Goal: Communication & Community: Answer question/provide support

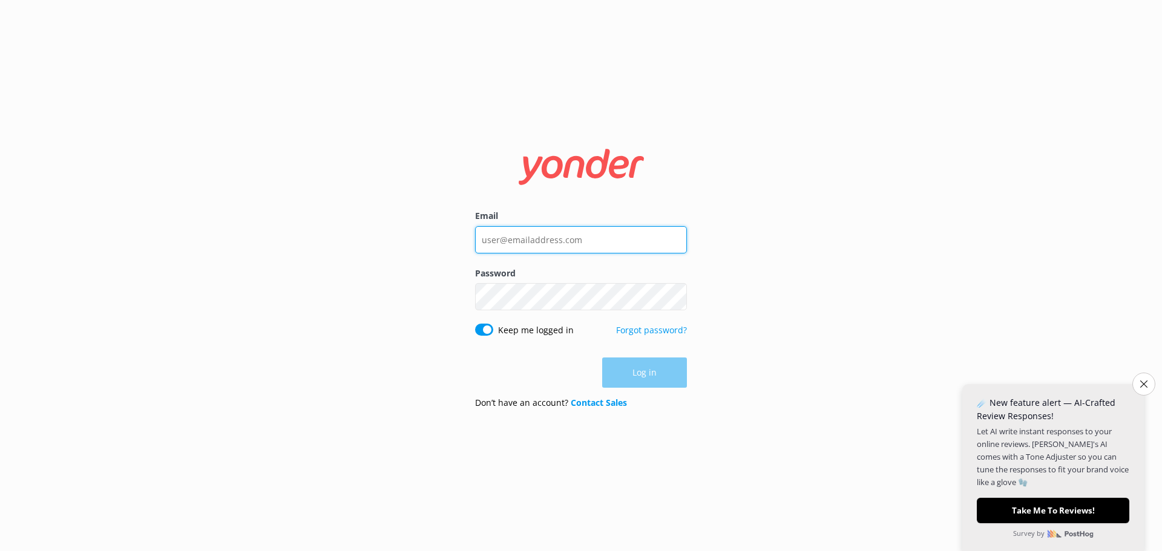
drag, startPoint x: 307, startPoint y: 0, endPoint x: 570, endPoint y: 240, distance: 356.3
click at [570, 240] on input "Email" at bounding box center [581, 239] width 212 height 27
type input "[EMAIL_ADDRESS][DOMAIN_NAME]"
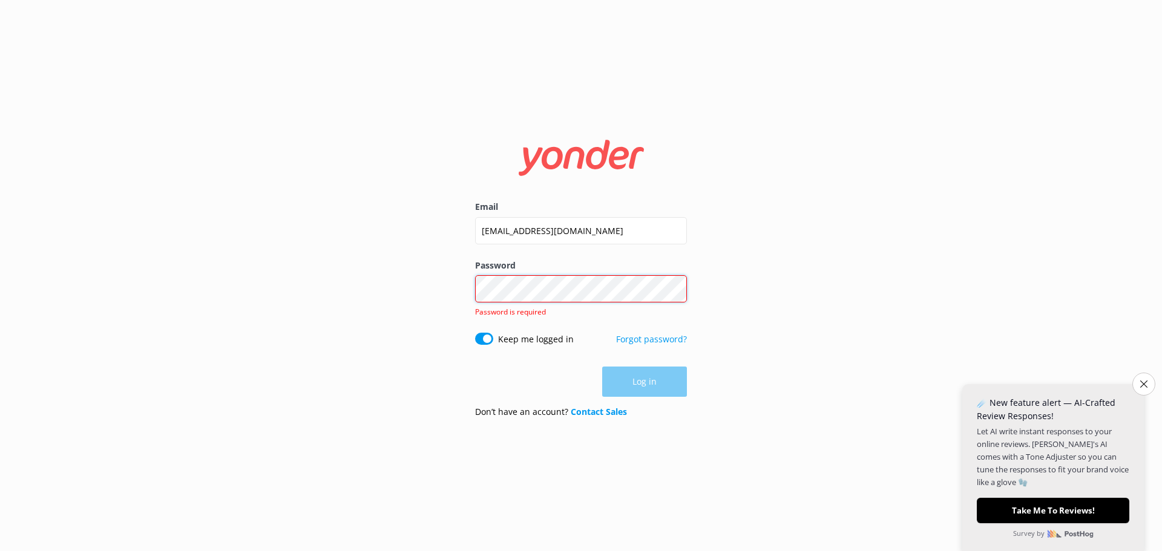
click at [573, 307] on div "Password Show password Password is required" at bounding box center [581, 296] width 212 height 74
click at [654, 390] on div "Log in" at bounding box center [581, 382] width 212 height 30
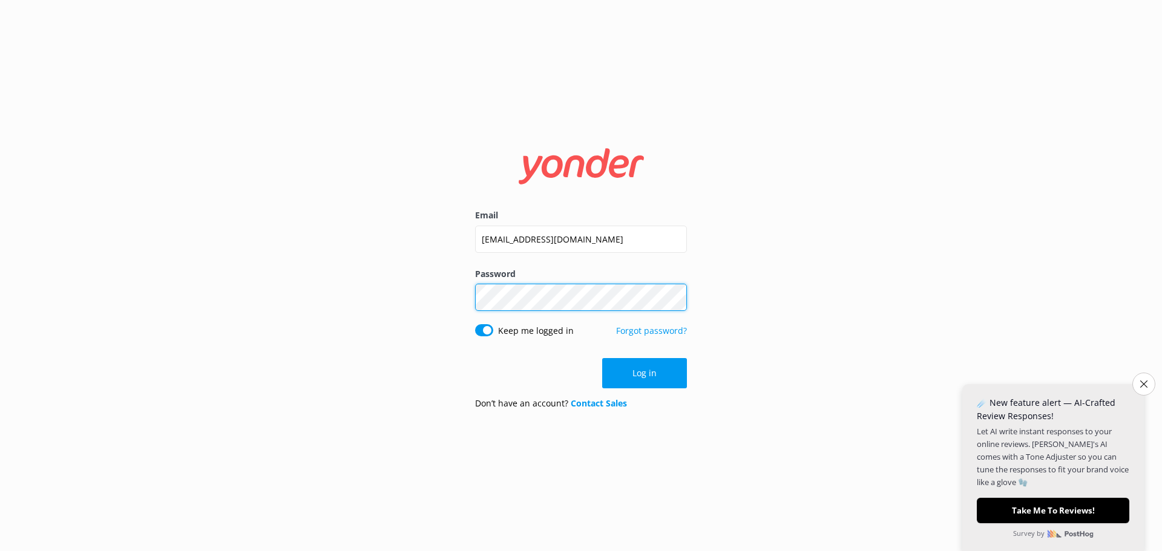
click button "Log in" at bounding box center [644, 373] width 85 height 30
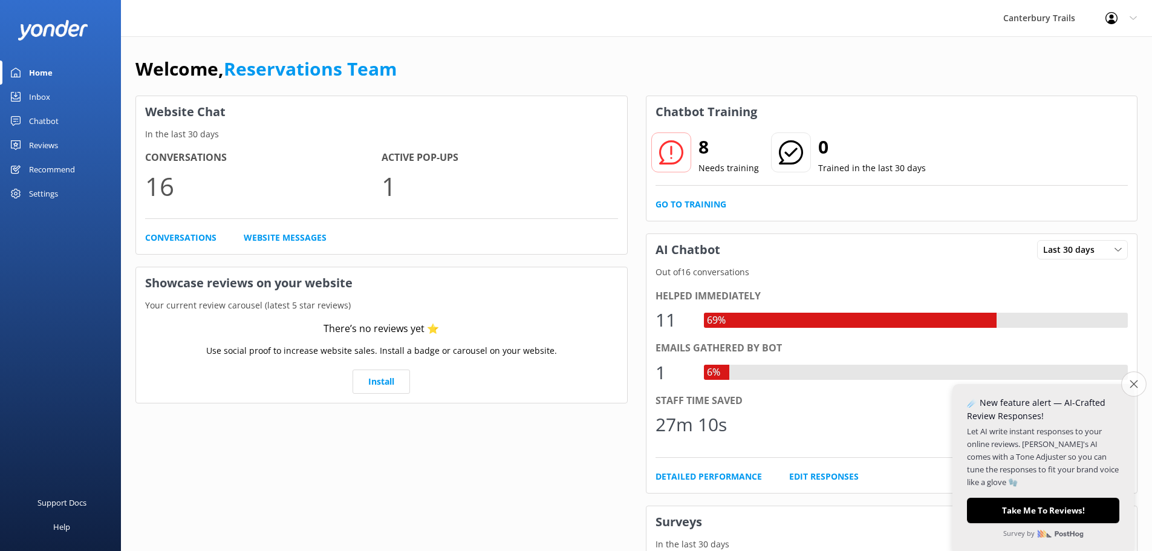
click at [1130, 385] on icon "Close survey" at bounding box center [1134, 384] width 8 height 8
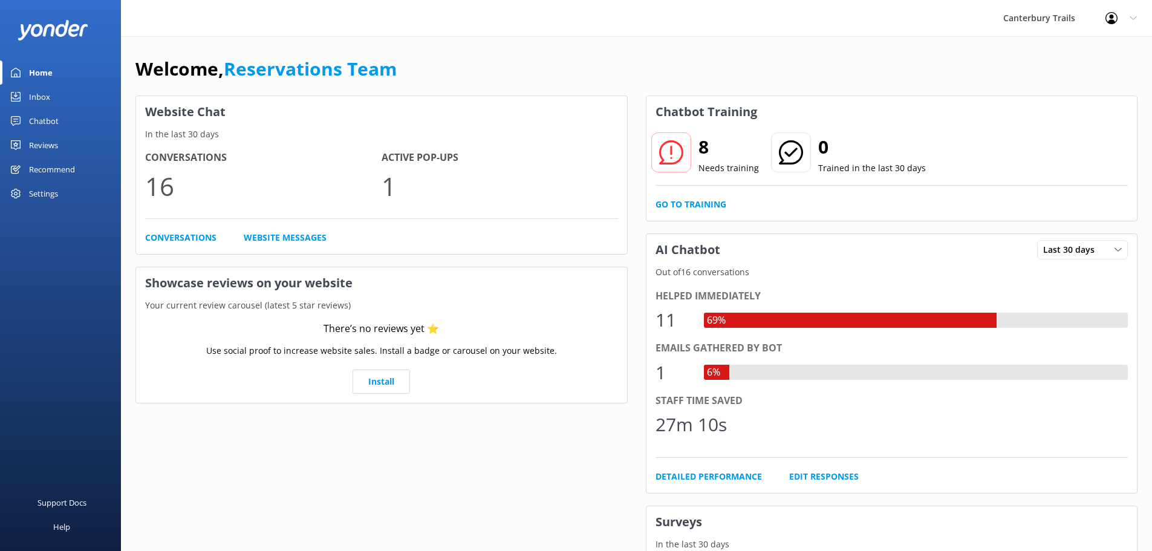
click at [704, 147] on h2 "8" at bounding box center [729, 146] width 60 height 29
click at [197, 240] on link "Conversations" at bounding box center [180, 237] width 71 height 13
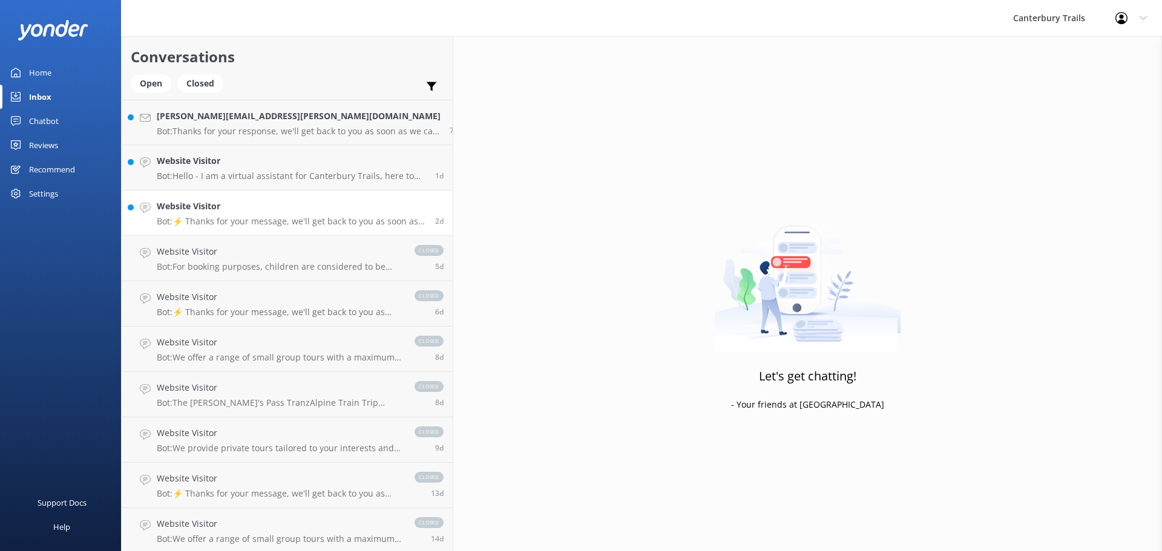
click at [234, 231] on link "Website Visitor Bot: ⚡ Thanks for your message, we'll get back to you as soon a…" at bounding box center [287, 213] width 331 height 45
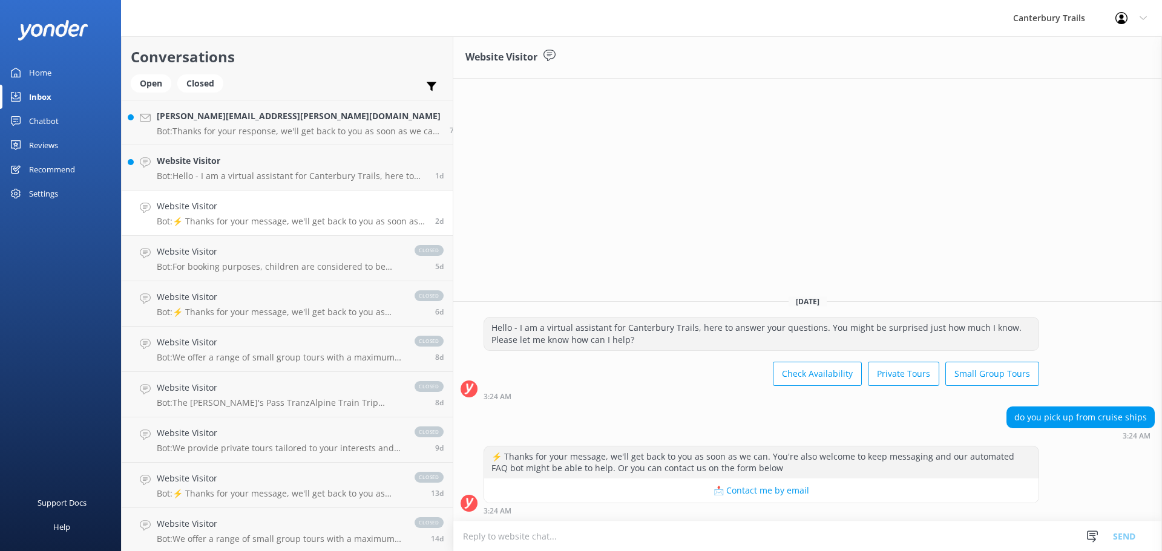
click at [257, 195] on link "Website Visitor Bot: ⚡ Thanks for your message, we'll get back to you as soon a…" at bounding box center [287, 213] width 331 height 45
click at [249, 174] on p "Bot: Hello - I am a virtual assistant for Canterbury Trails, here to answer you…" at bounding box center [291, 176] width 269 height 11
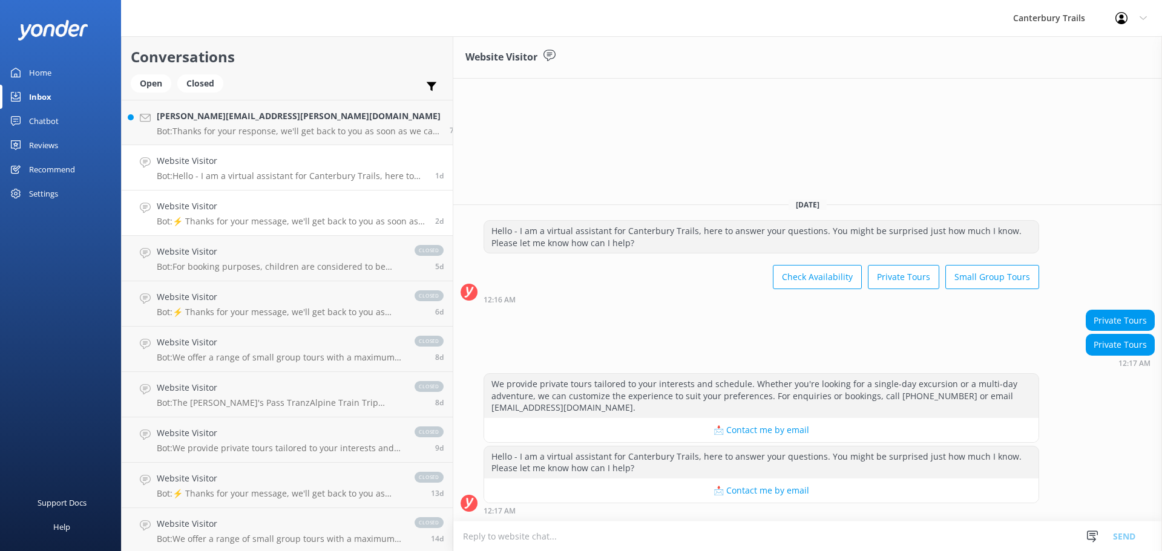
click at [243, 203] on h4 "Website Visitor" at bounding box center [291, 206] width 269 height 13
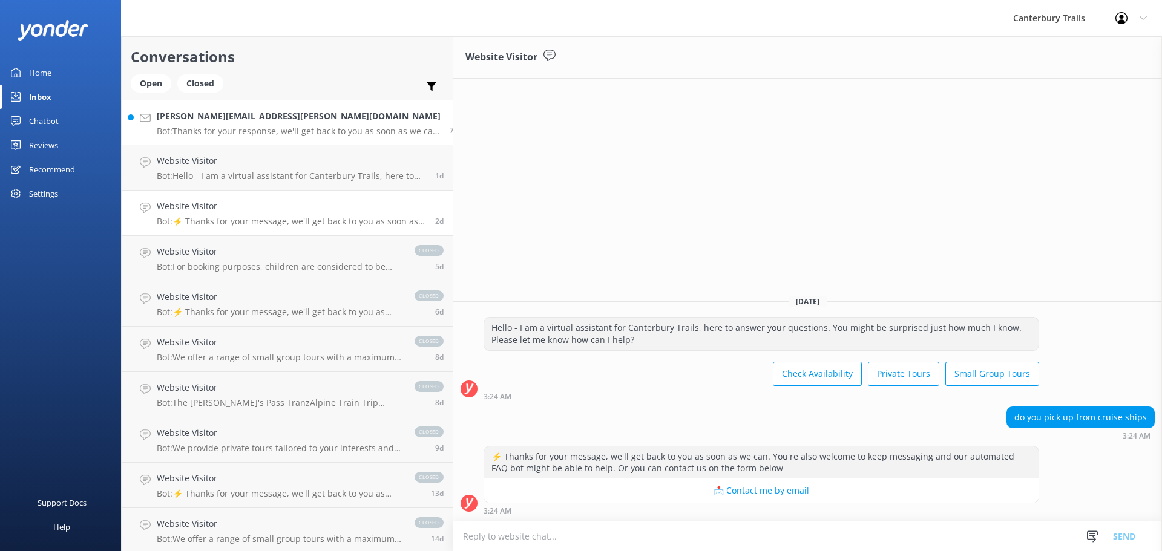
click at [223, 128] on p "Bot: Thanks for your response, we'll get back to you as soon as we can during o…" at bounding box center [299, 131] width 284 height 11
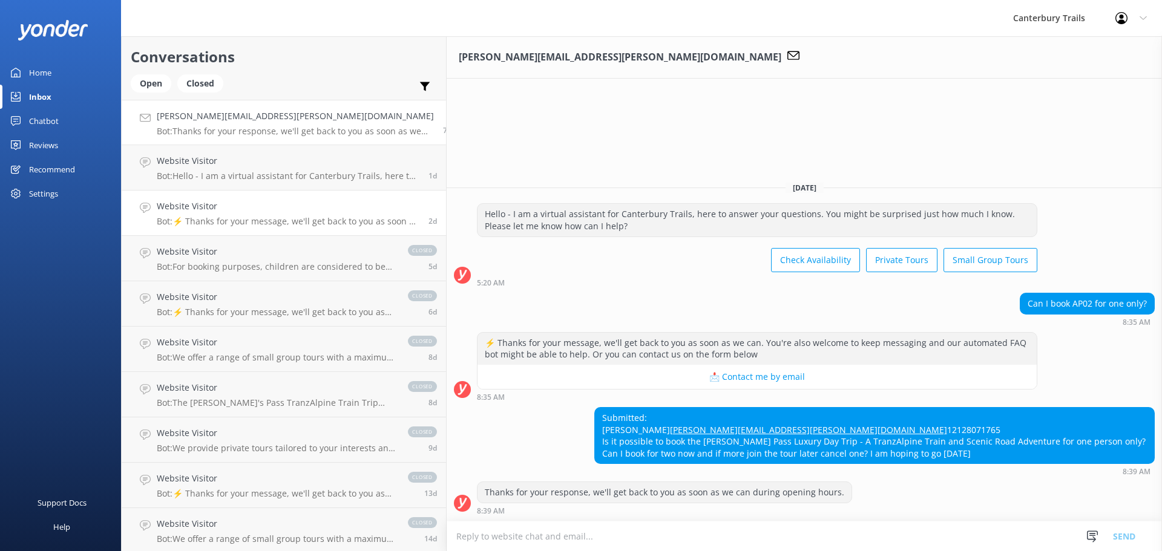
click at [221, 227] on link "Website Visitor Bot: ⚡ Thanks for your message, we'll get back to you as soon a…" at bounding box center [284, 213] width 324 height 45
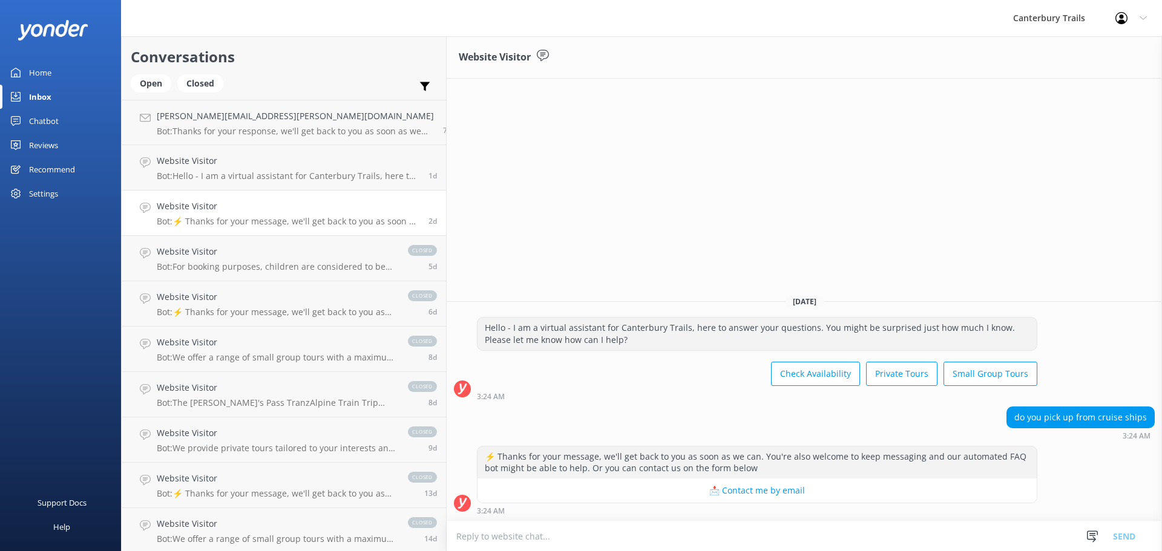
click at [623, 526] on textarea at bounding box center [803, 536] width 715 height 30
type textarea "W"
type textarea "P"
type textarea "o"
type textarea "O"
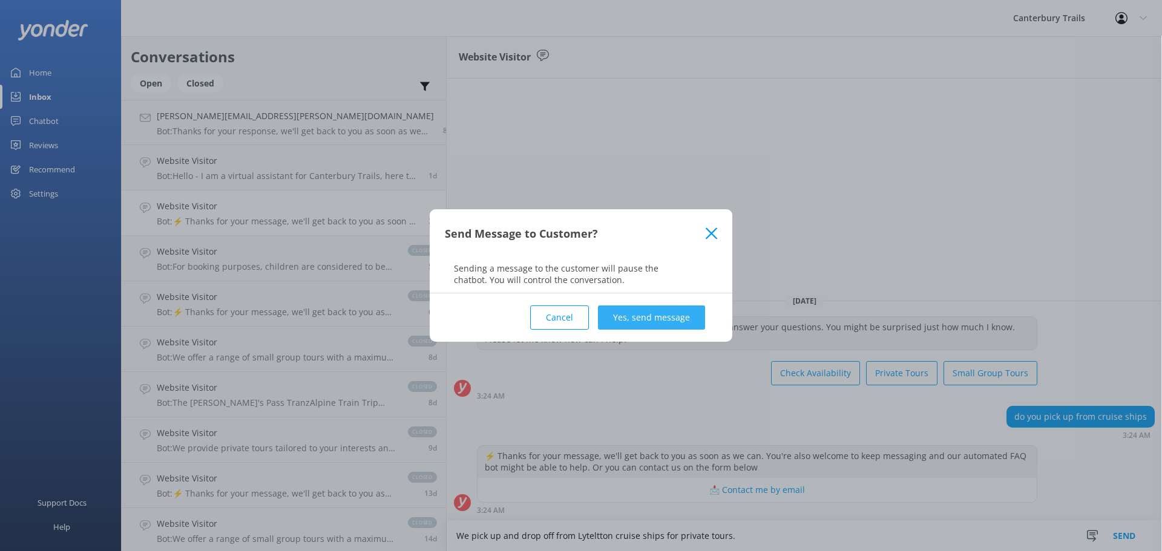
type textarea "We pick up and drop off from Lyteltton cruise ships for private tours."
click at [650, 314] on button "Yes, send message" at bounding box center [651, 318] width 107 height 24
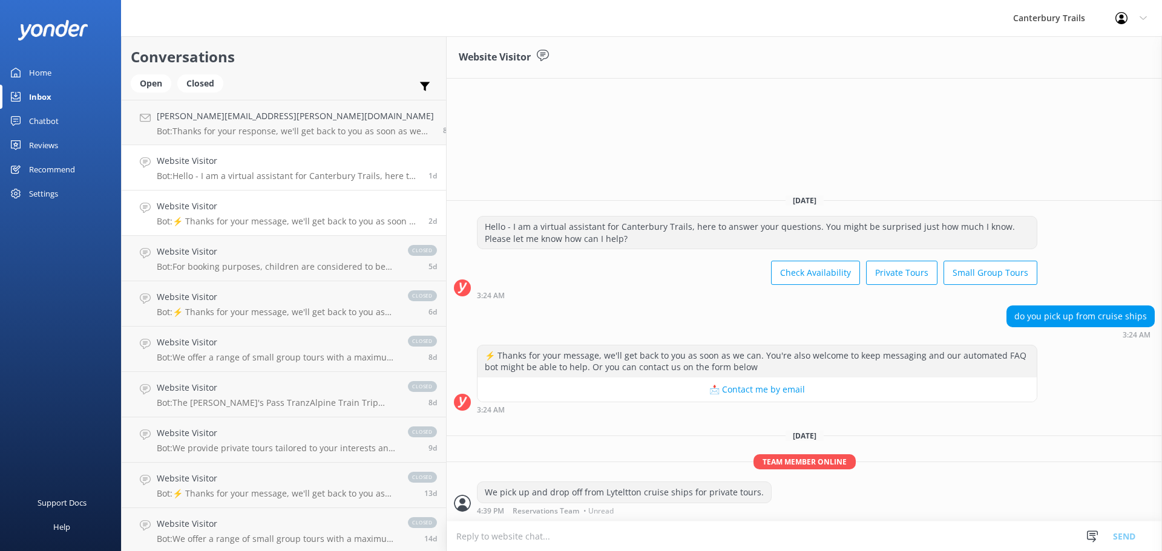
click at [215, 169] on div "Website Visitor Bot: Hello - I am a virtual assistant for Canterbury Trails, he…" at bounding box center [288, 167] width 263 height 27
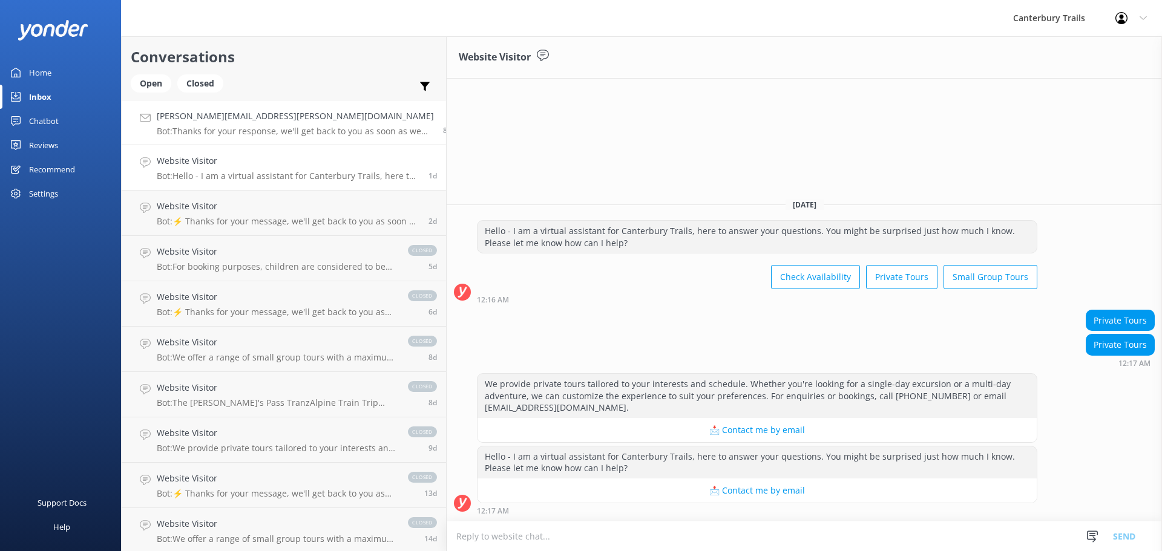
click at [198, 127] on p "Bot: Thanks for your response, we'll get back to you as soon as we can during o…" at bounding box center [295, 131] width 277 height 11
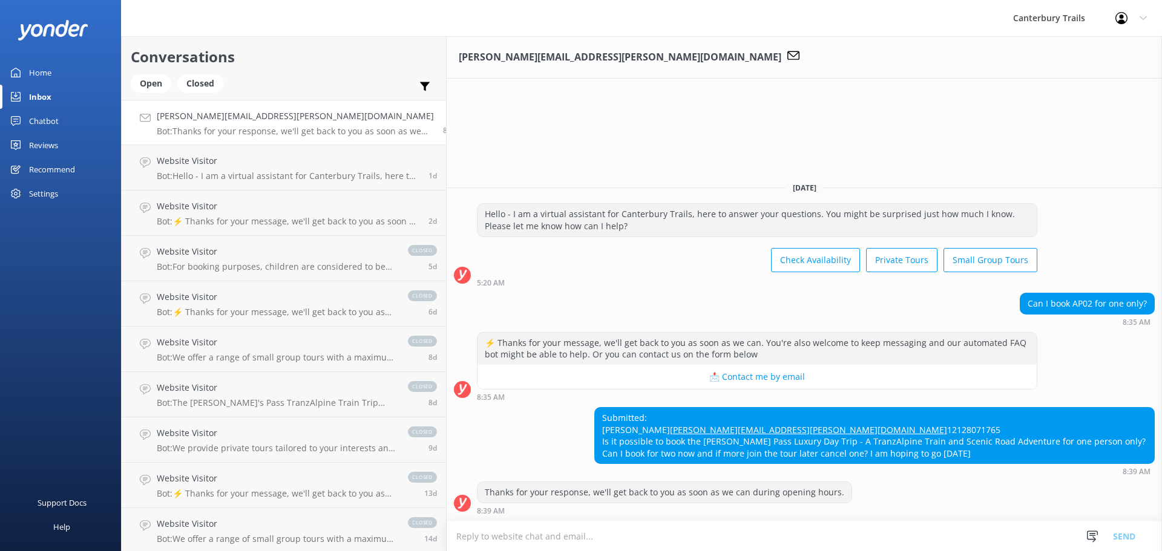
click at [456, 537] on textarea at bounding box center [803, 536] width 715 height 30
click at [516, 536] on textarea at bounding box center [803, 536] width 715 height 30
click at [152, 88] on div "Open" at bounding box center [151, 83] width 41 height 18
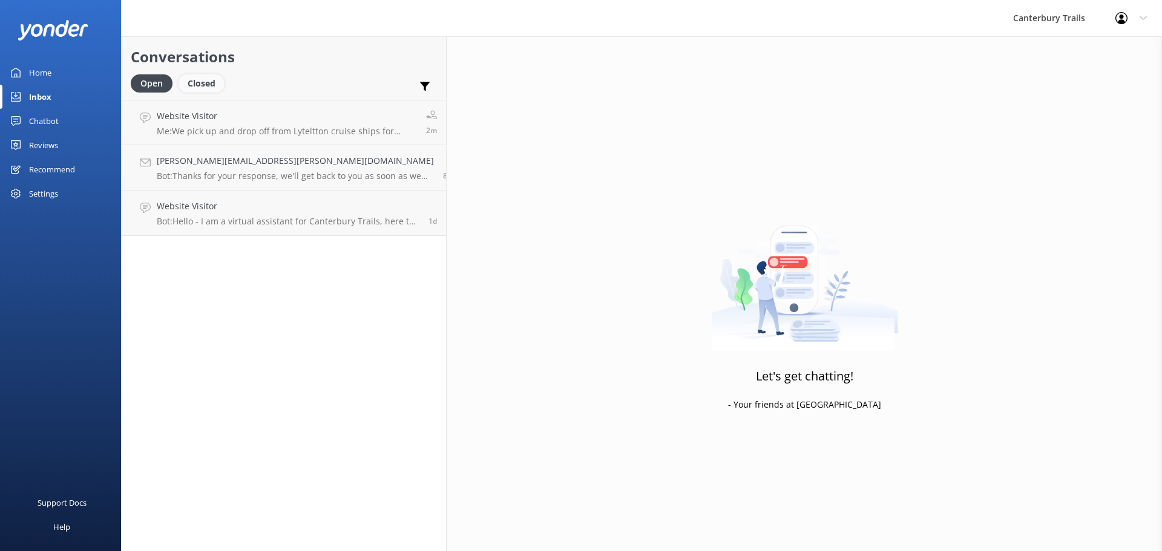
click at [204, 85] on div "Closed" at bounding box center [201, 83] width 46 height 18
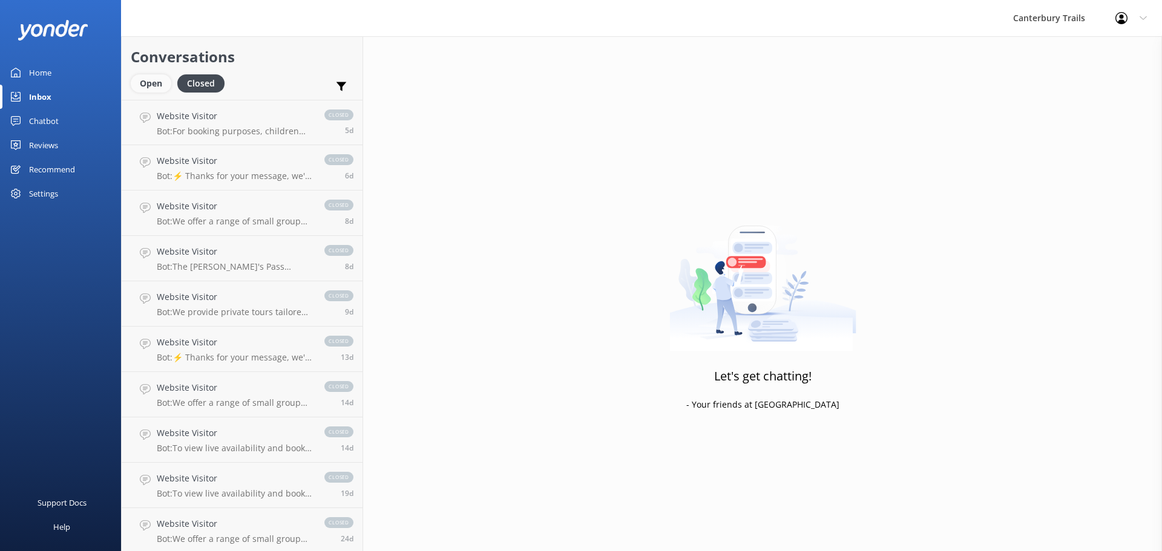
click at [150, 85] on div "Open" at bounding box center [151, 83] width 41 height 18
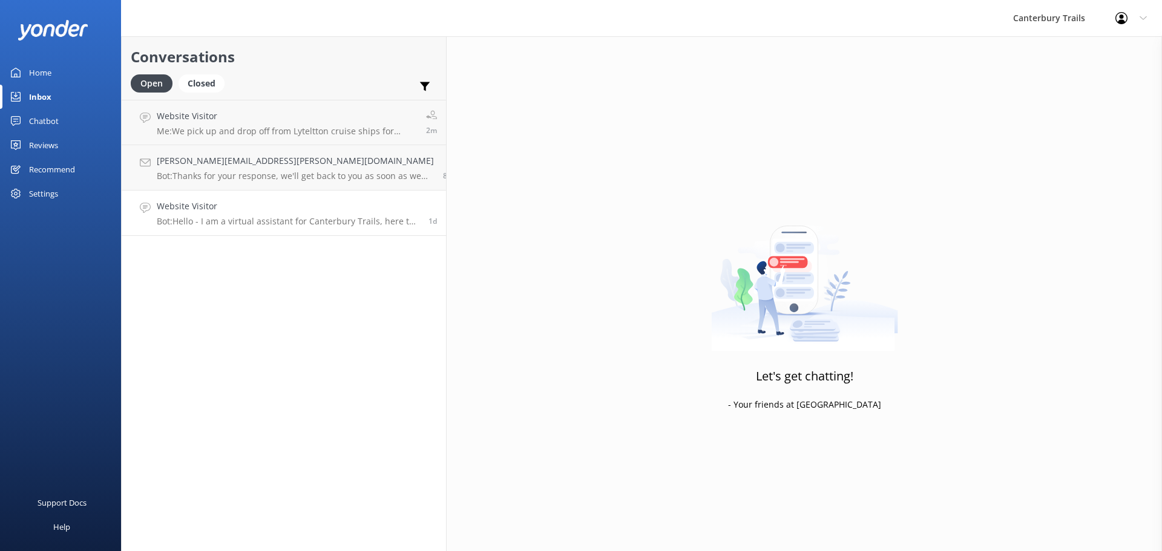
click at [207, 228] on link "Website Visitor Bot: Hello - I am a virtual assistant for Canterbury Trails, he…" at bounding box center [284, 213] width 324 height 45
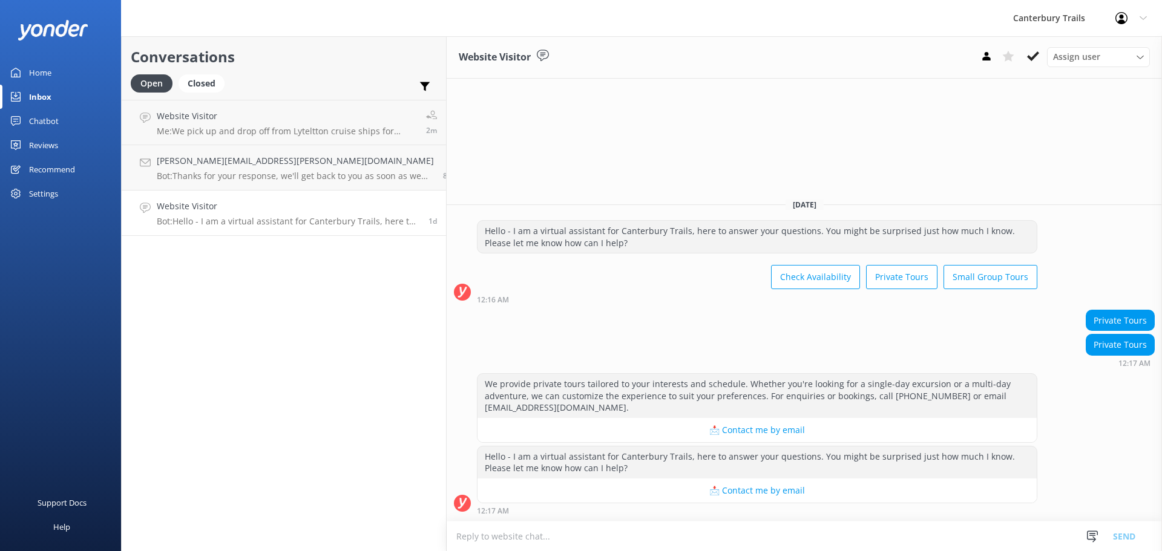
drag, startPoint x: 212, startPoint y: 224, endPoint x: 289, endPoint y: 214, distance: 78.1
click at [289, 214] on div "Website Visitor Bot: Hello - I am a virtual assistant for Canterbury Trails, he…" at bounding box center [288, 213] width 263 height 27
click at [1145, 53] on div "Assign user" at bounding box center [1098, 56] width 97 height 13
click at [1028, 54] on icon at bounding box center [1033, 56] width 12 height 12
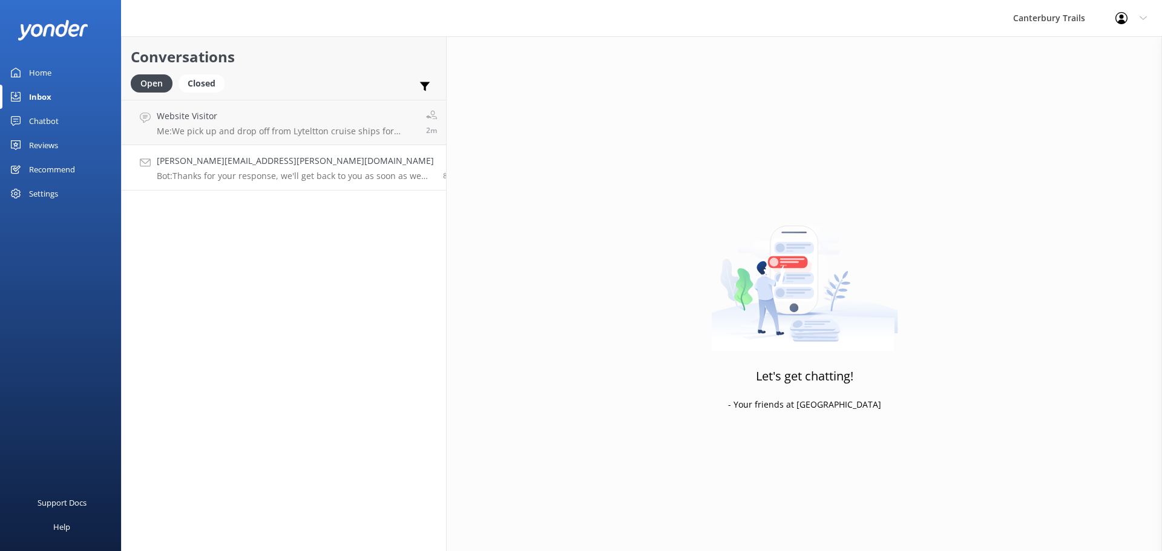
click at [194, 169] on div "[PERSON_NAME][EMAIL_ADDRESS][PERSON_NAME][DOMAIN_NAME] Bot: Thanks for your res…" at bounding box center [295, 167] width 277 height 27
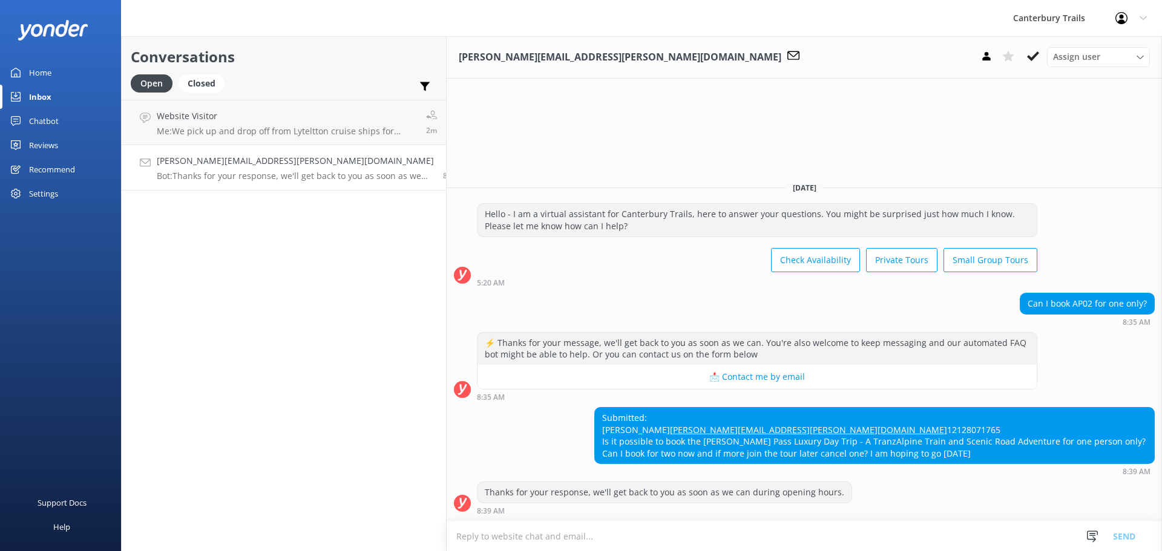
click at [1125, 21] on icon at bounding box center [1121, 18] width 12 height 12
click at [175, 119] on h4 "Website Visitor" at bounding box center [287, 115] width 260 height 13
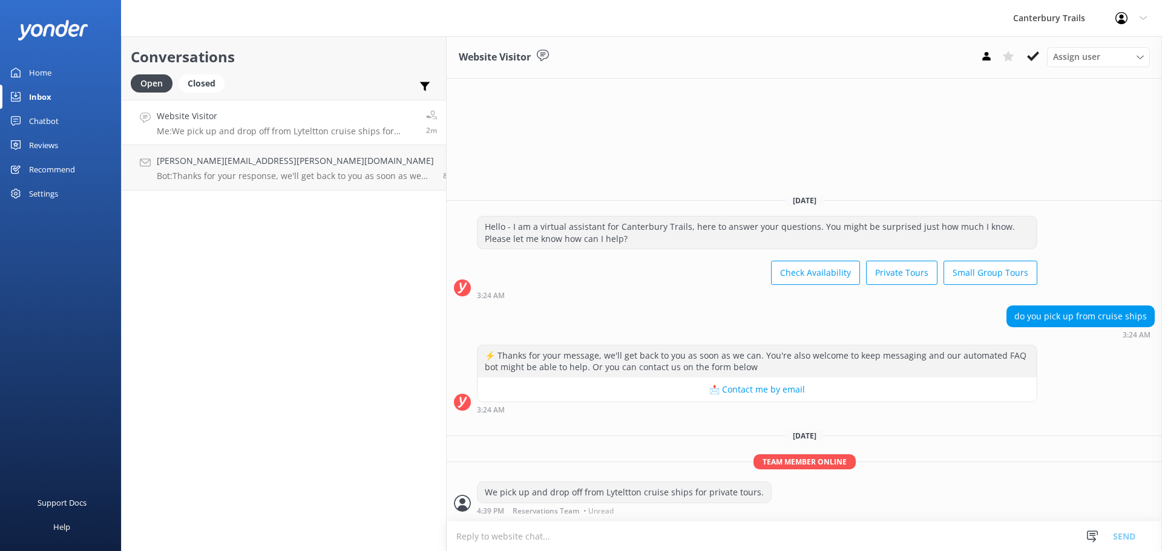
click at [211, 119] on h4 "Website Visitor" at bounding box center [287, 115] width 260 height 13
click at [211, 171] on p "Bot: Thanks for your response, we'll get back to you as soon as we can during o…" at bounding box center [295, 176] width 277 height 11
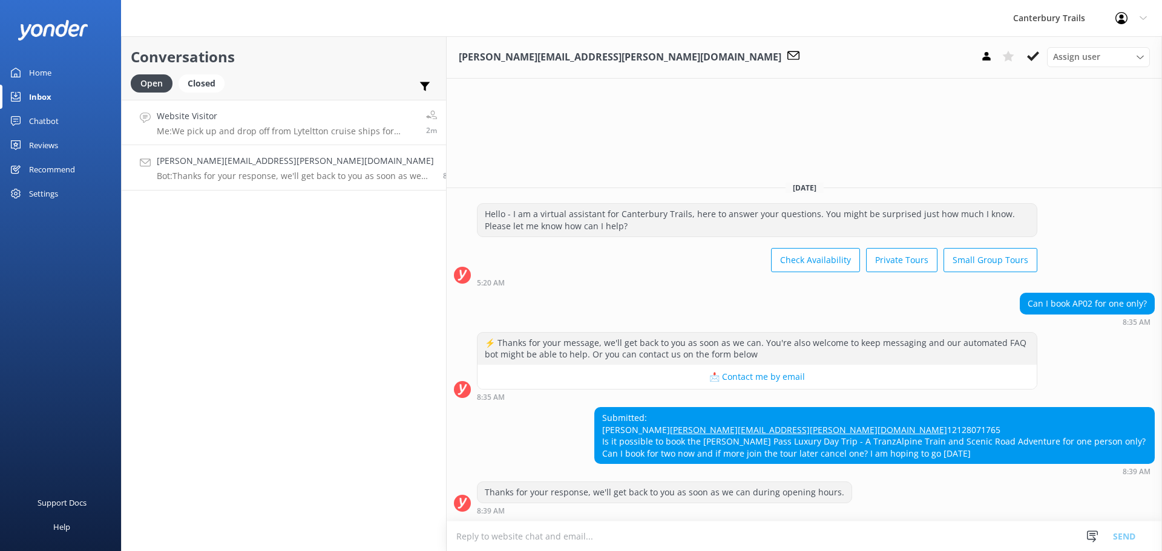
click at [215, 114] on h4 "Website Visitor" at bounding box center [287, 115] width 260 height 13
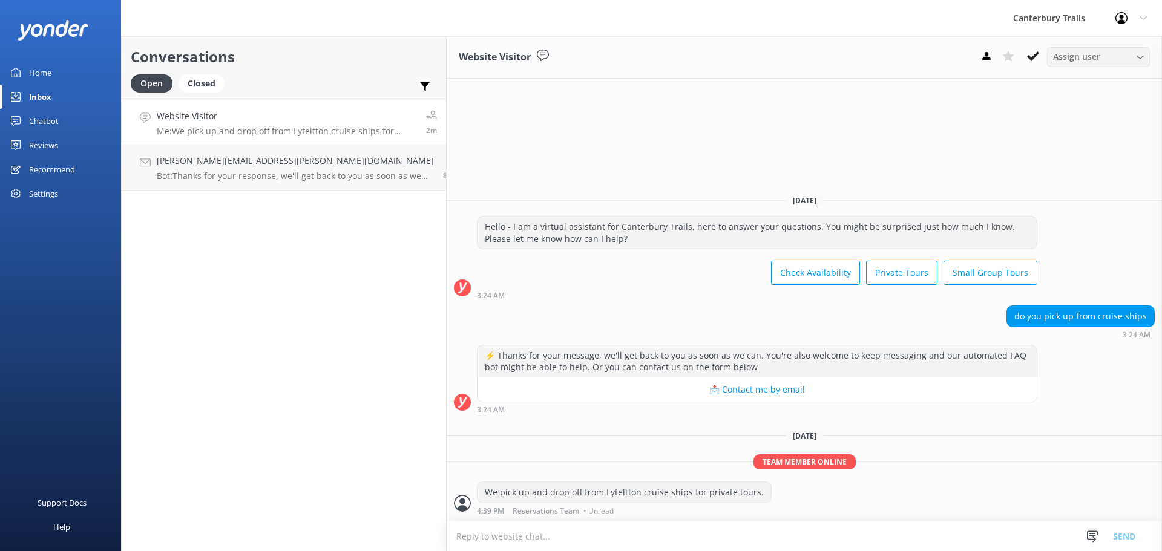
click at [1062, 60] on span "Assign user" at bounding box center [1076, 56] width 47 height 13
click at [1068, 111] on div "Reservations Team" at bounding box center [1086, 106] width 67 height 12
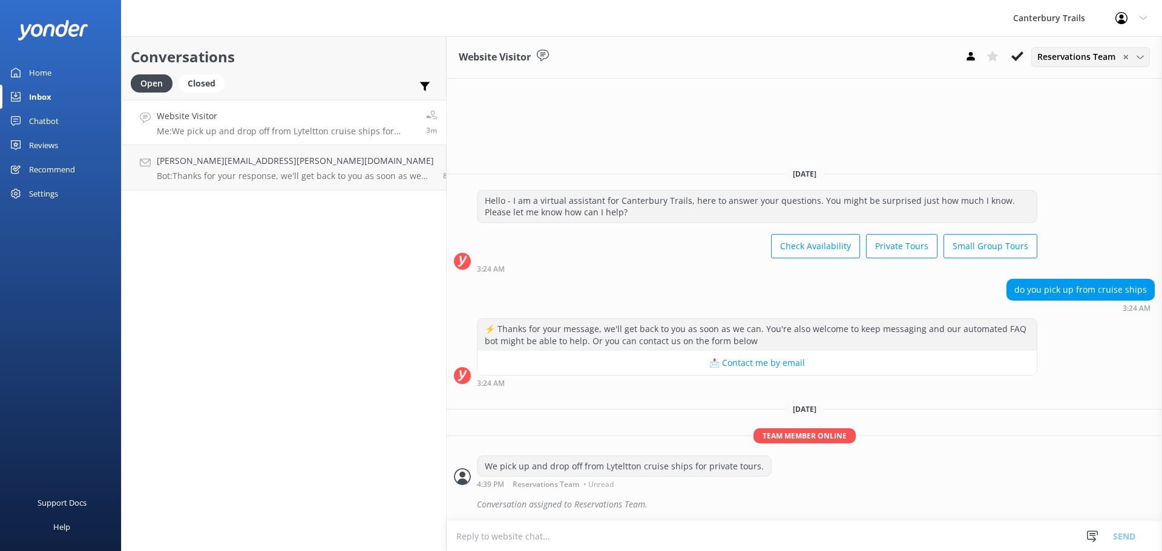
click at [1090, 64] on div "Reservations Team ✕ [PERSON_NAME] Reservations Team" at bounding box center [1090, 56] width 119 height 19
click at [1123, 59] on span "✕" at bounding box center [1125, 56] width 6 height 11
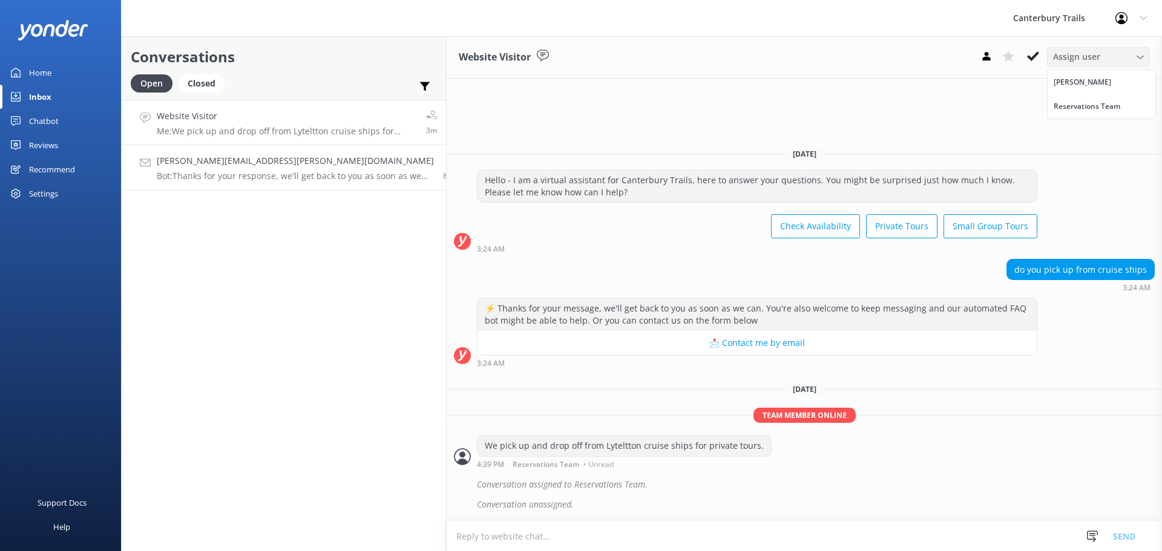
click at [202, 172] on p "Bot: Thanks for your response, we'll get back to you as soon as we can during o…" at bounding box center [295, 176] width 277 height 11
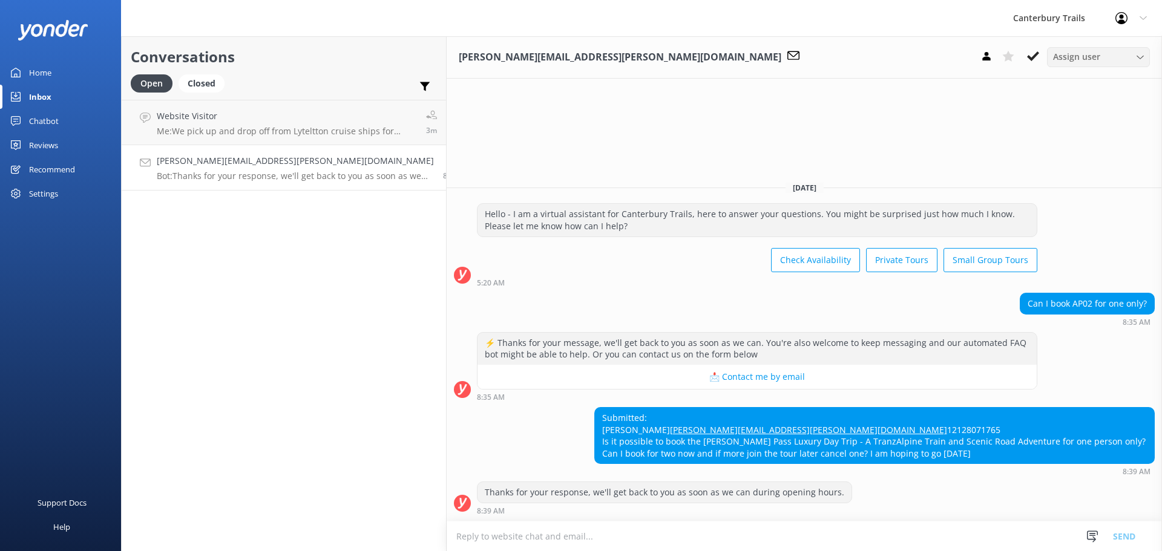
click at [446, 534] on textarea at bounding box center [803, 536] width 715 height 30
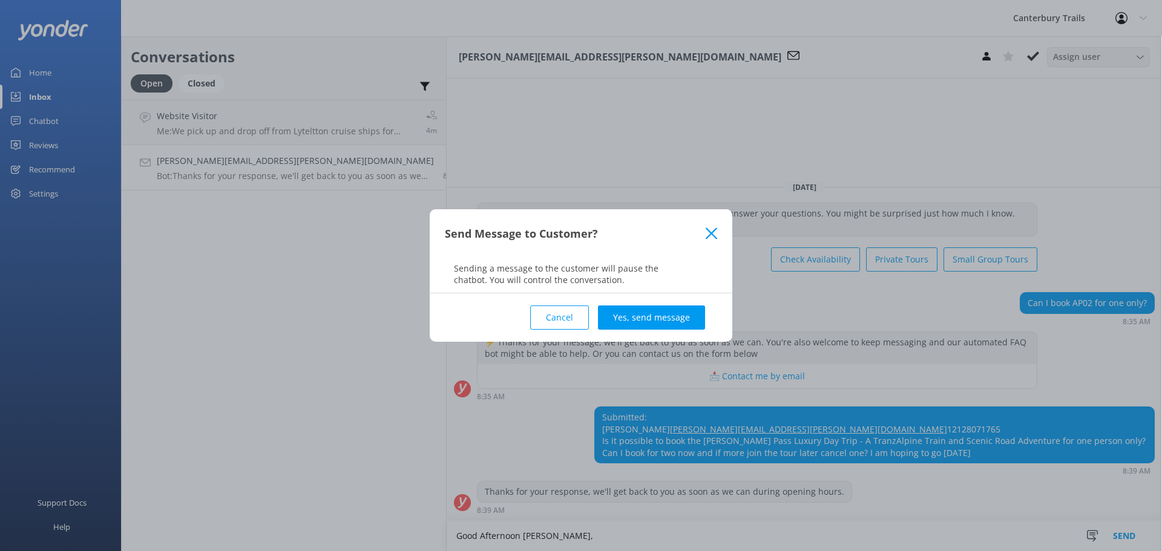
drag, startPoint x: 564, startPoint y: 317, endPoint x: 557, endPoint y: 341, distance: 25.4
click at [564, 318] on button "Cancel" at bounding box center [559, 318] width 59 height 24
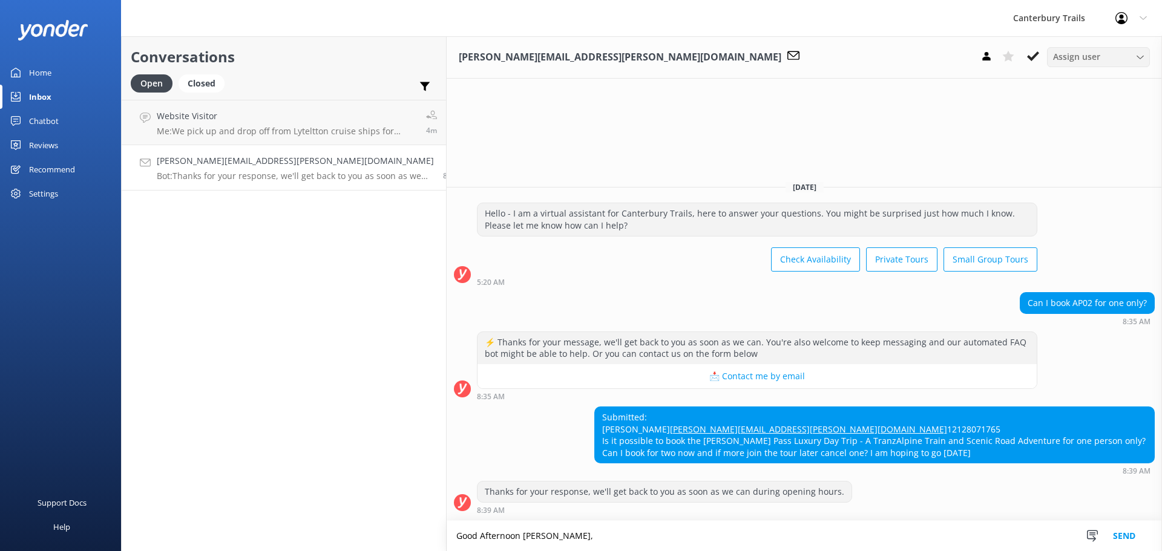
click at [493, 544] on textarea "Good Afternoon [PERSON_NAME]," at bounding box center [803, 536] width 715 height 30
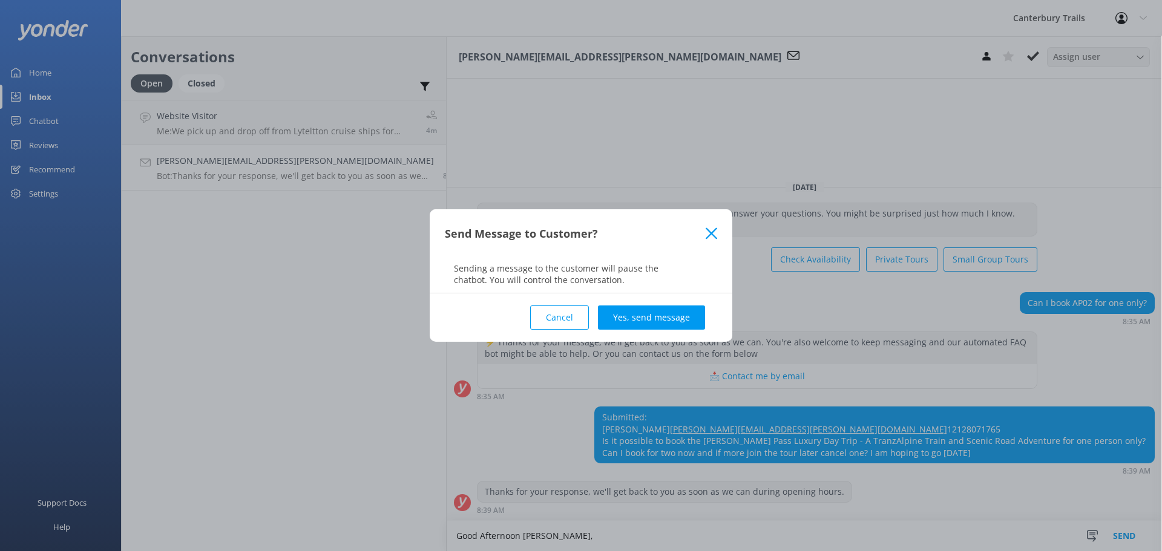
click at [570, 316] on button "Cancel" at bounding box center [559, 318] width 59 height 24
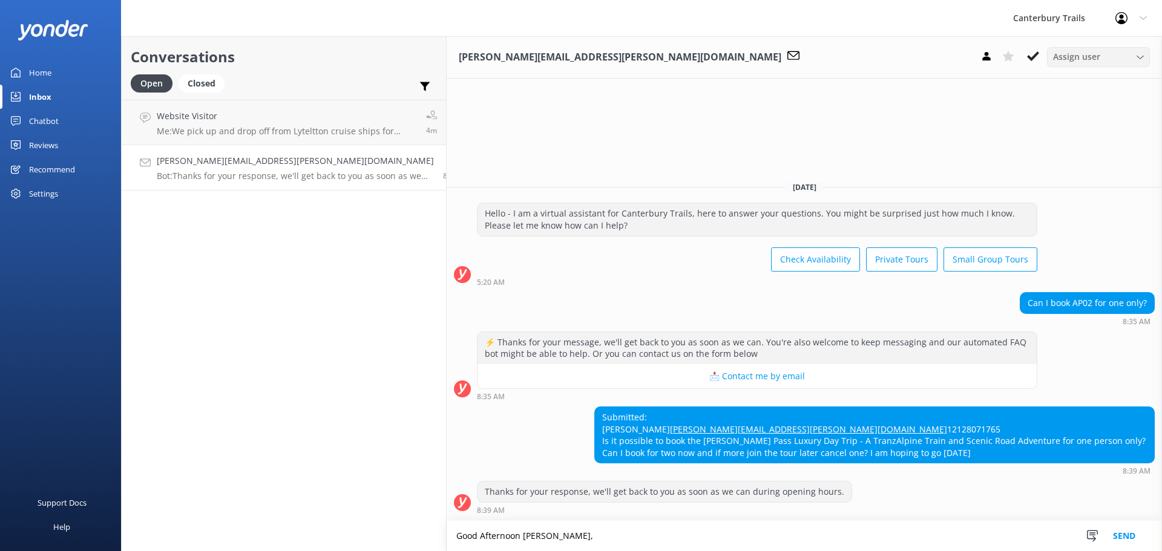
click at [480, 538] on textarea "Good Afternoon [PERSON_NAME]," at bounding box center [803, 536] width 715 height 30
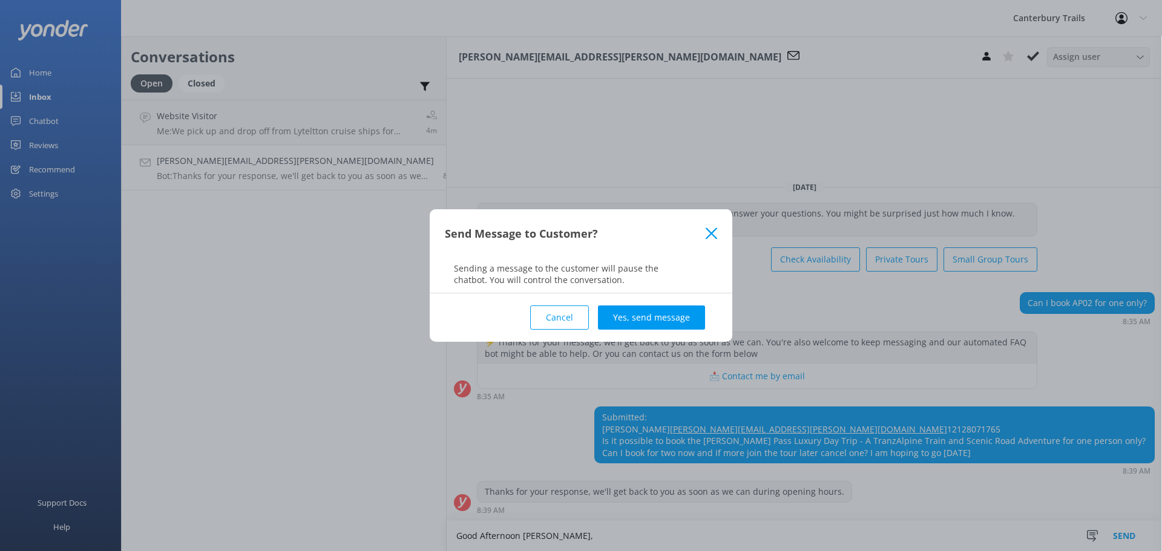
click at [566, 315] on button "Cancel" at bounding box center [559, 318] width 59 height 24
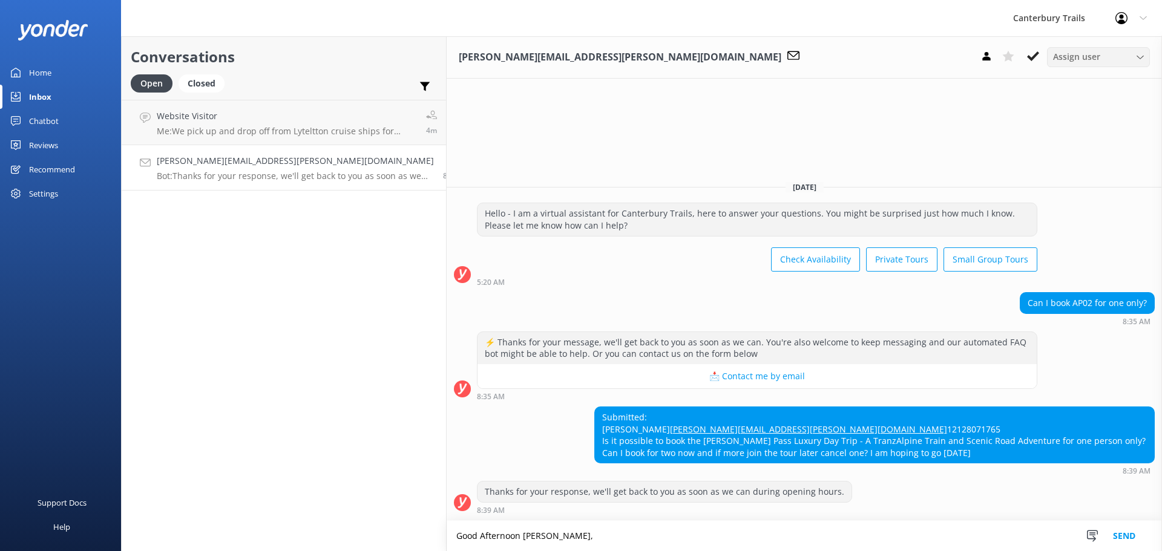
click at [474, 541] on textarea "Good Afternoon [PERSON_NAME]," at bounding box center [803, 536] width 715 height 30
click at [1088, 539] on use at bounding box center [1092, 536] width 11 height 11
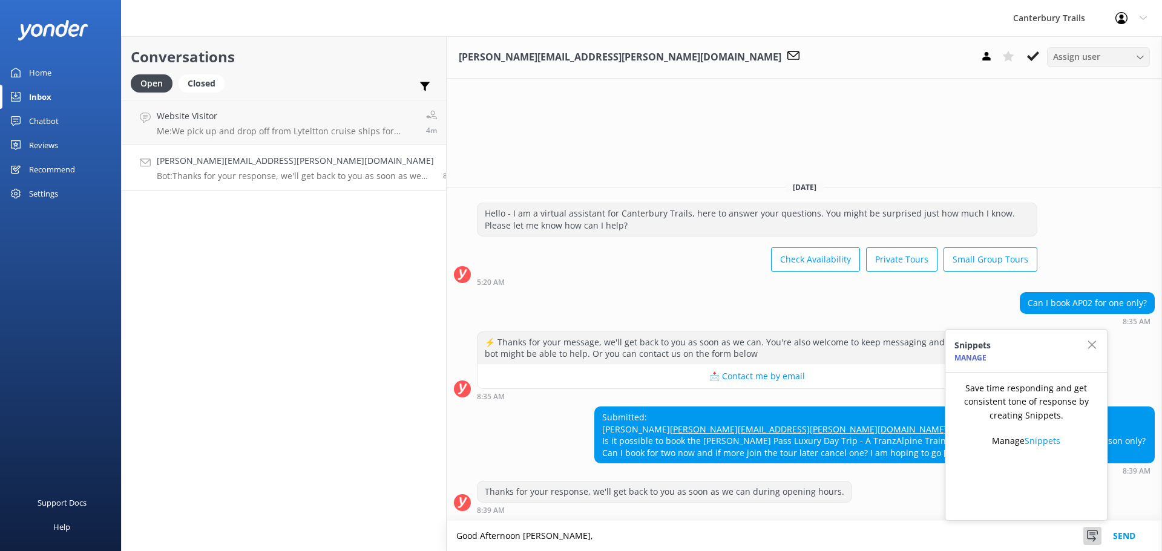
click at [1016, 538] on textarea "Good Afternoon [PERSON_NAME]," at bounding box center [803, 536] width 715 height 30
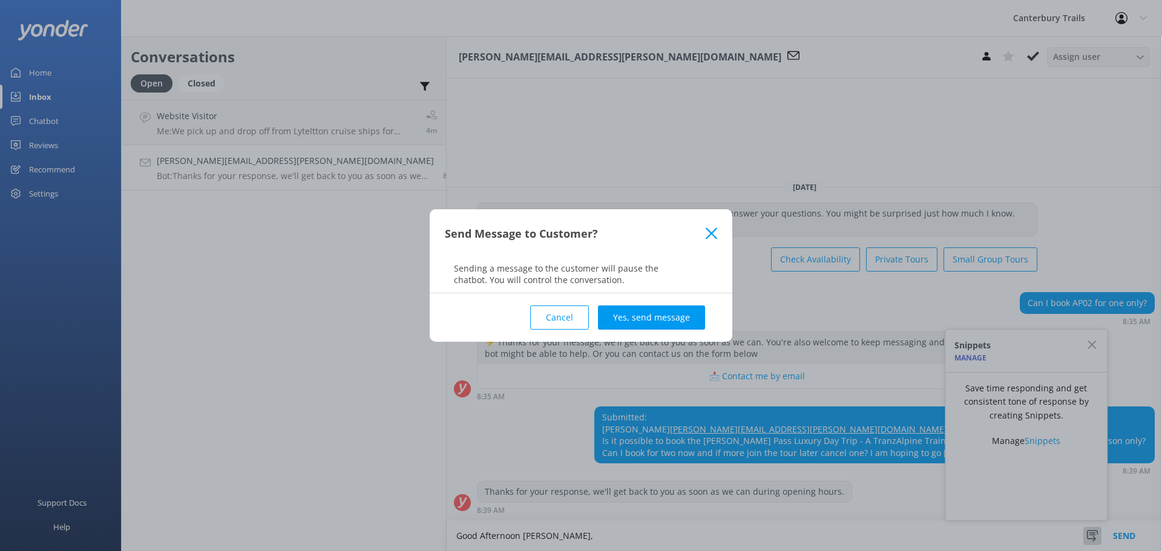
click at [558, 318] on button "Cancel" at bounding box center [559, 318] width 59 height 24
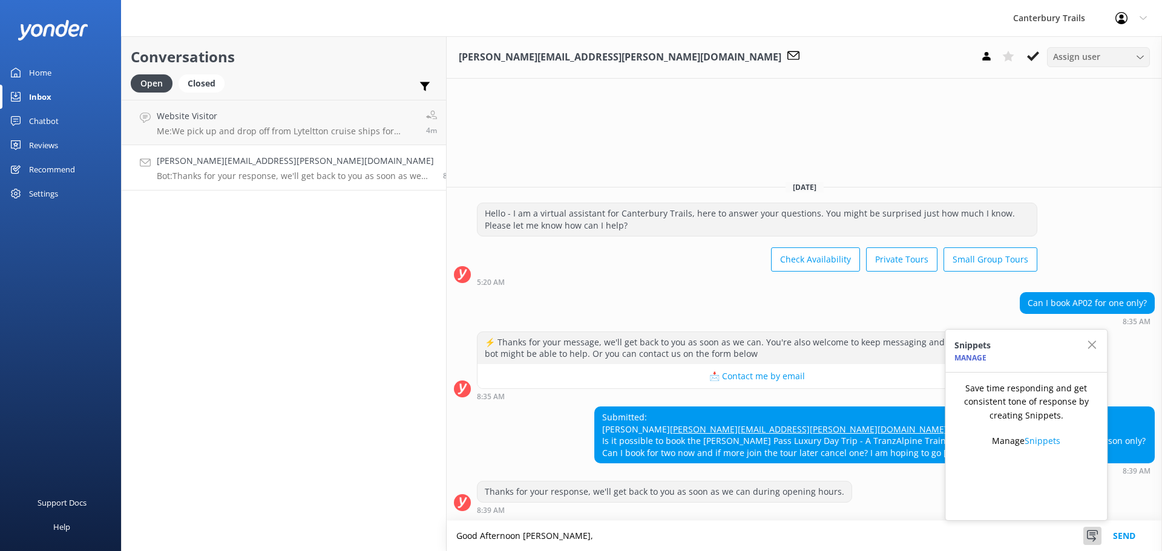
click at [502, 541] on textarea "Good Afternoon [PERSON_NAME]," at bounding box center [803, 536] width 715 height 30
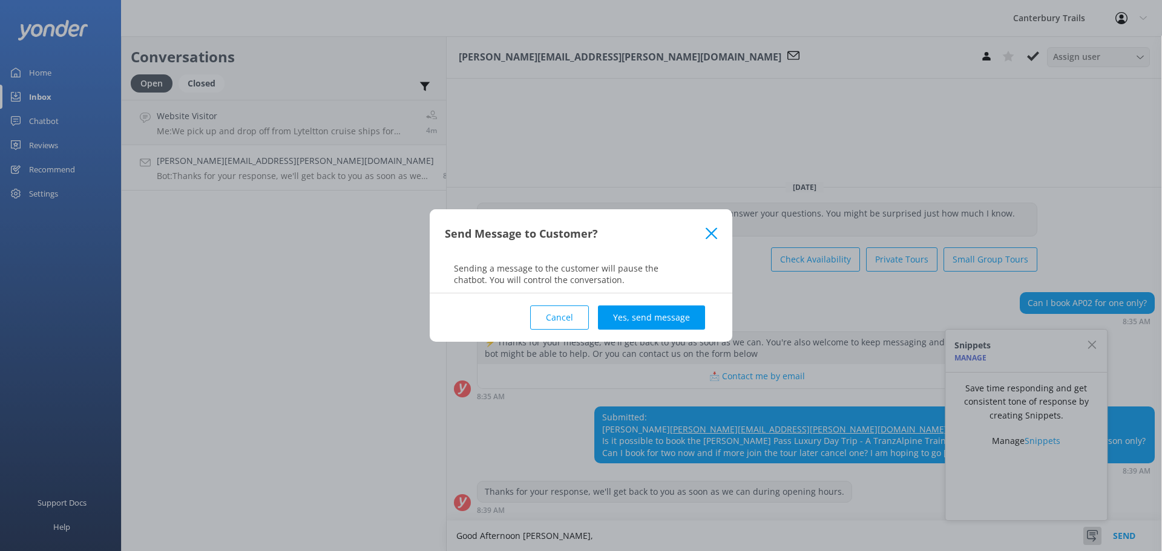
click at [564, 309] on button "Cancel" at bounding box center [559, 318] width 59 height 24
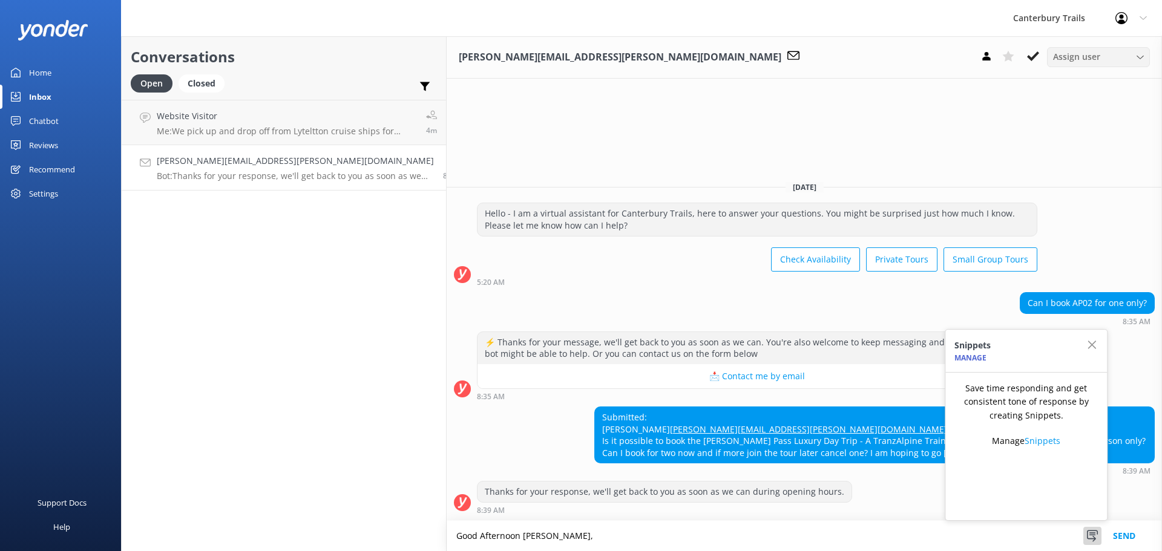
click at [446, 543] on textarea "Good Afternoon [PERSON_NAME]," at bounding box center [803, 536] width 715 height 30
click at [491, 543] on textarea "Good Afternoon [PERSON_NAME]," at bounding box center [803, 536] width 715 height 30
click at [1095, 347] on icon "button" at bounding box center [1091, 345] width 12 height 12
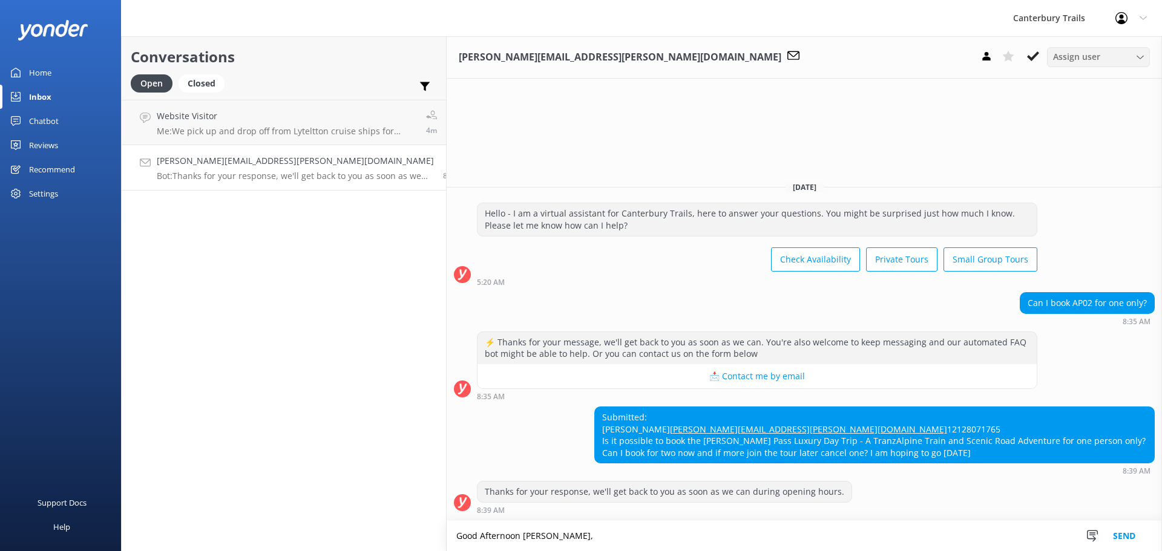
click at [489, 538] on textarea "Good Afternoon [PERSON_NAME]," at bounding box center [803, 536] width 715 height 30
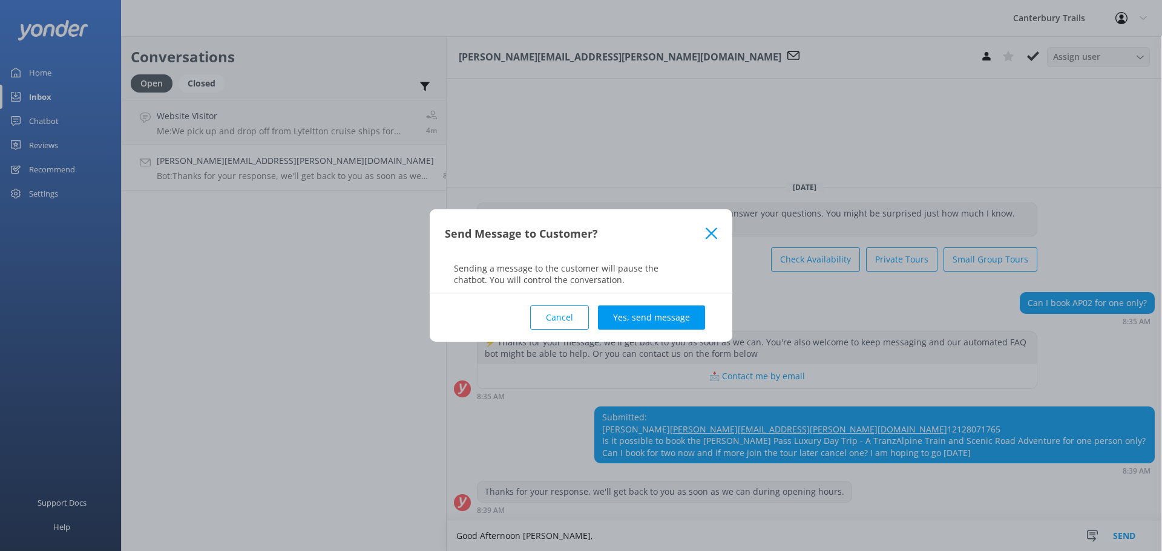
click at [572, 317] on button "Cancel" at bounding box center [559, 318] width 59 height 24
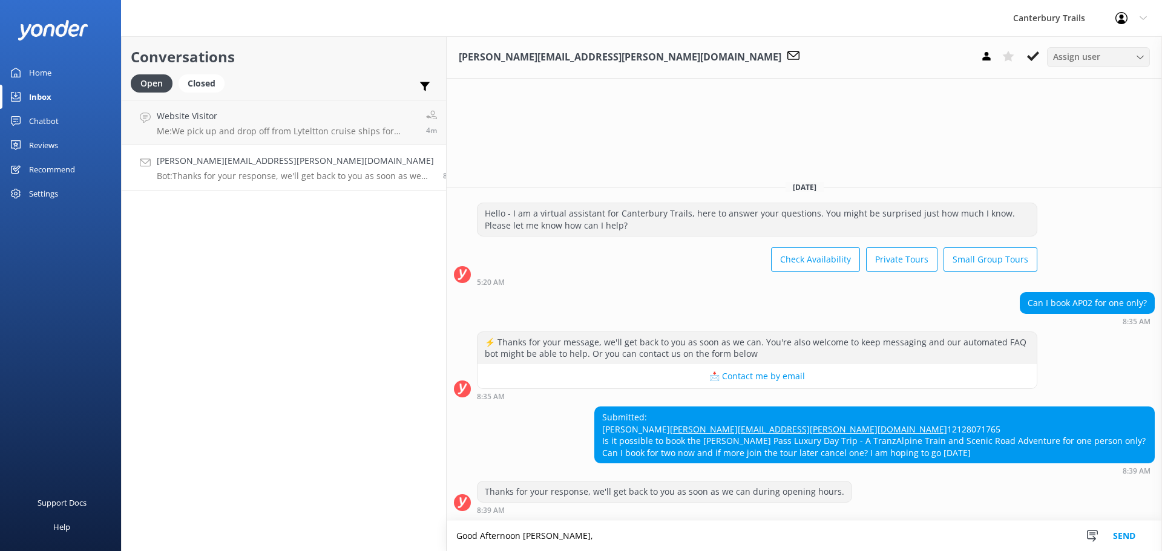
click at [498, 540] on textarea "Good Afternoon [PERSON_NAME]," at bounding box center [803, 536] width 715 height 30
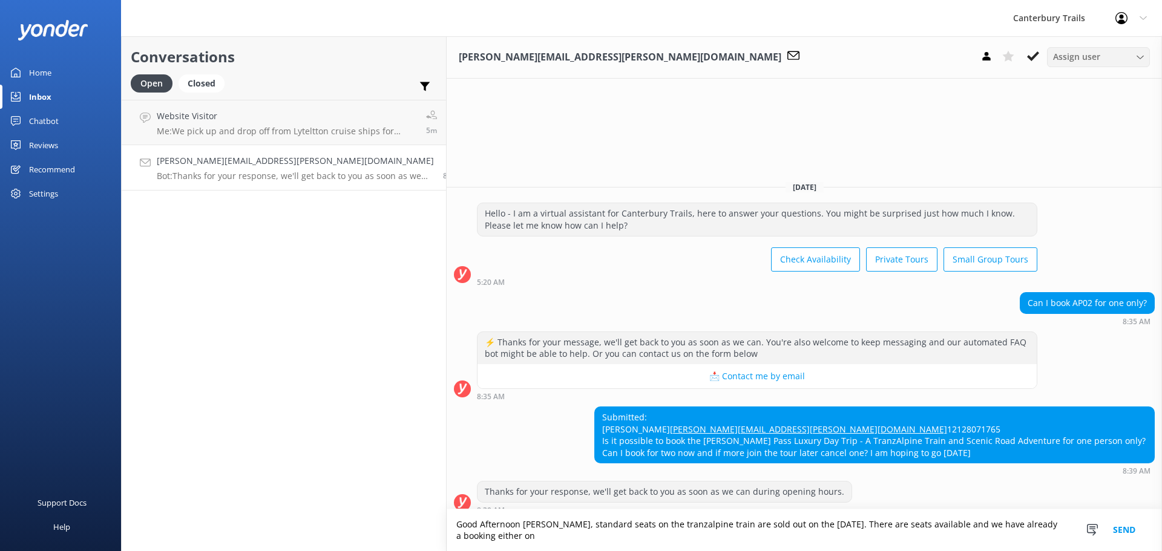
click at [958, 538] on textarea "Good Afternoon [PERSON_NAME], standard seats on the tranzalpine train are sold …" at bounding box center [803, 530] width 715 height 42
click at [928, 483] on div "Thanks for your response, we'll get back to you as soon as we can during openin…" at bounding box center [803, 497] width 715 height 33
click at [978, 540] on textarea "Good Afternoon [PERSON_NAME], standard seats on the tranzalpine train are sold …" at bounding box center [803, 530] width 715 height 42
click at [907, 546] on textarea "Good Afternoon [PERSON_NAME], standard seats on the tranzalpine train are sold …" at bounding box center [803, 530] width 715 height 42
click at [985, 537] on textarea "Good Afternoon [PERSON_NAME], standard seats on the tranzalpine train are sold …" at bounding box center [803, 530] width 715 height 42
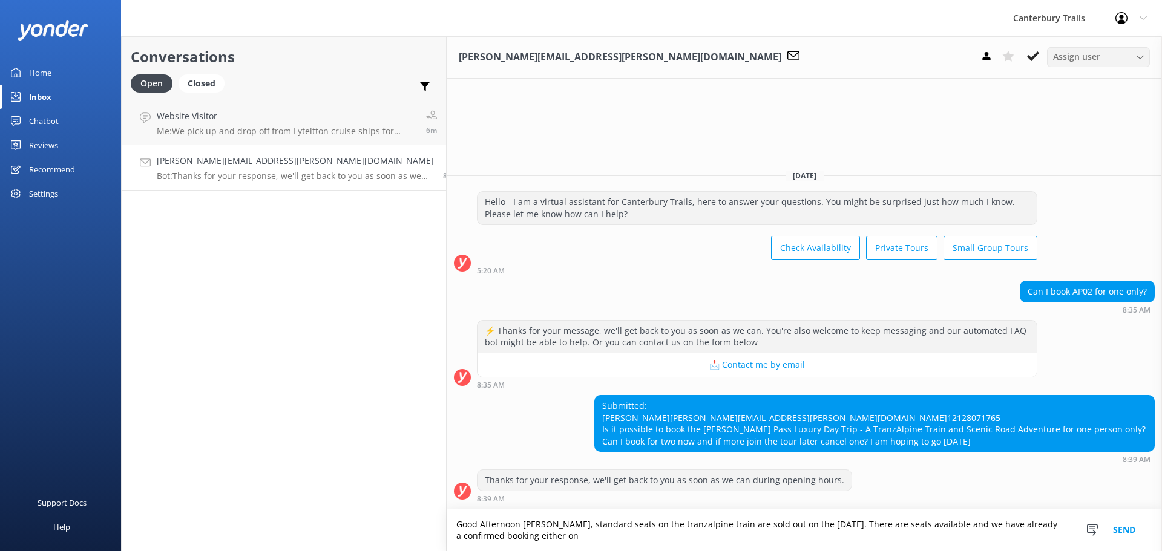
click at [446, 537] on textarea "Good Afternoon [PERSON_NAME], standard seats on the tranzalpine train are sold …" at bounding box center [803, 530] width 715 height 42
click at [886, 527] on textarea "Good Afternoon [PERSON_NAME], standard seats on the tranzalpine train are sold …" at bounding box center [803, 530] width 715 height 42
click at [960, 527] on textarea "Good Afternoon [PERSON_NAME], standard seats on the tranzalpine train are sold …" at bounding box center [803, 530] width 715 height 42
click at [763, 542] on textarea "Good Afternoon [PERSON_NAME], standard seats on the tranzalpine train are sold …" at bounding box center [803, 530] width 715 height 42
type textarea "Good Afternoon [PERSON_NAME], standard seats on the tranzalpine train are sold …"
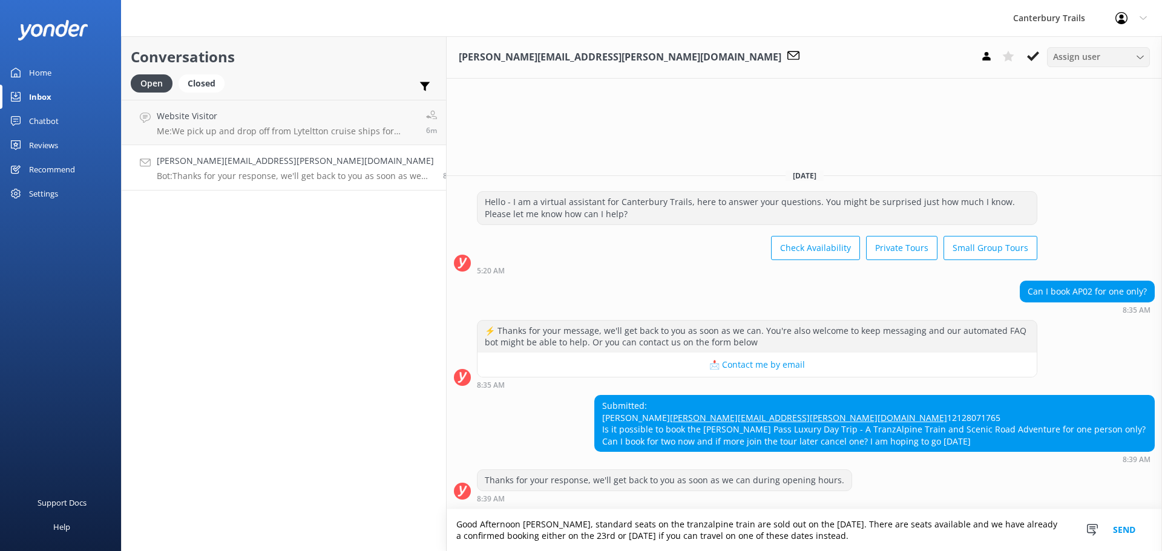
click at [1122, 527] on button "Send" at bounding box center [1123, 530] width 45 height 42
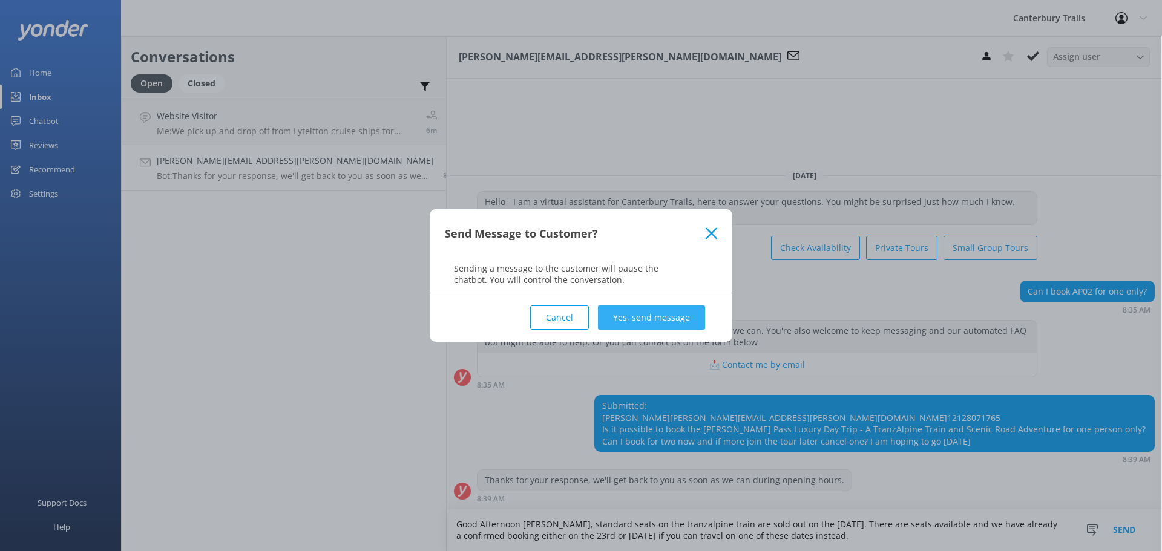
click at [651, 321] on button "Yes, send message" at bounding box center [651, 318] width 107 height 24
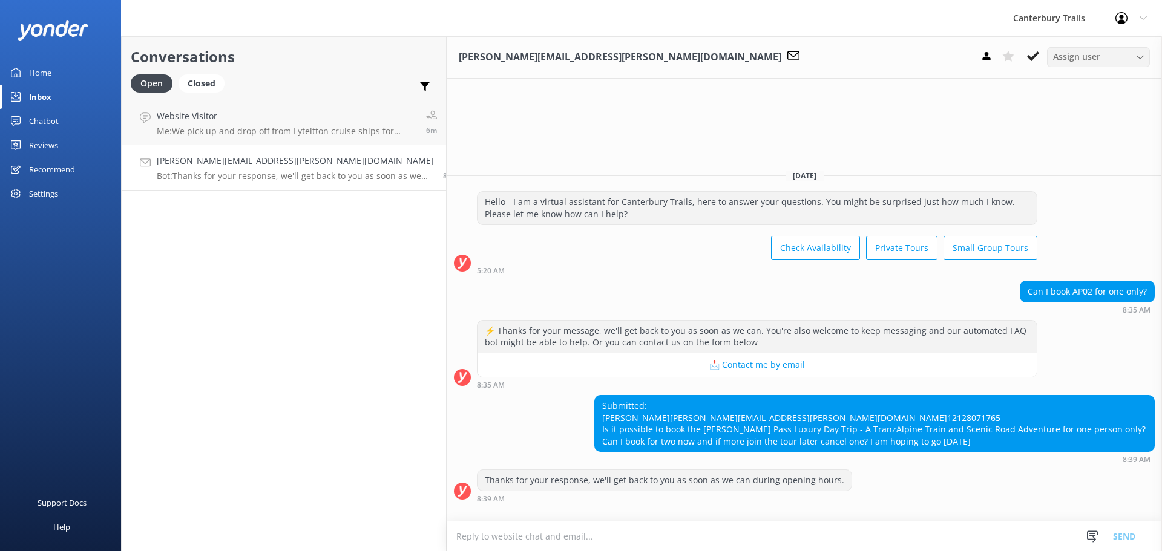
scroll to position [21, 0]
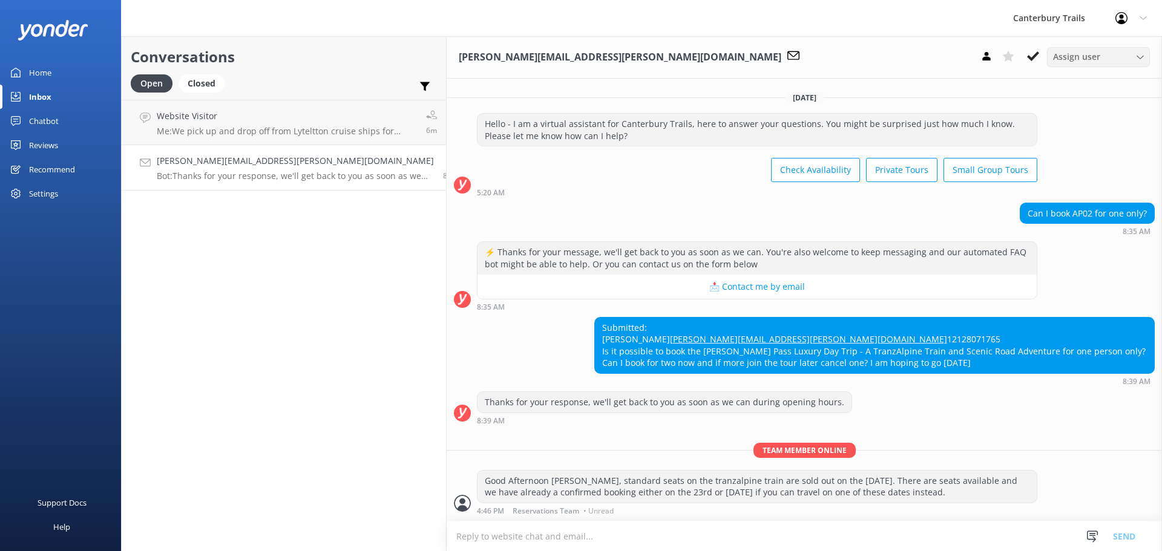
click at [624, 529] on textarea at bounding box center [803, 536] width 715 height 30
click at [150, 84] on div "Open" at bounding box center [152, 83] width 42 height 18
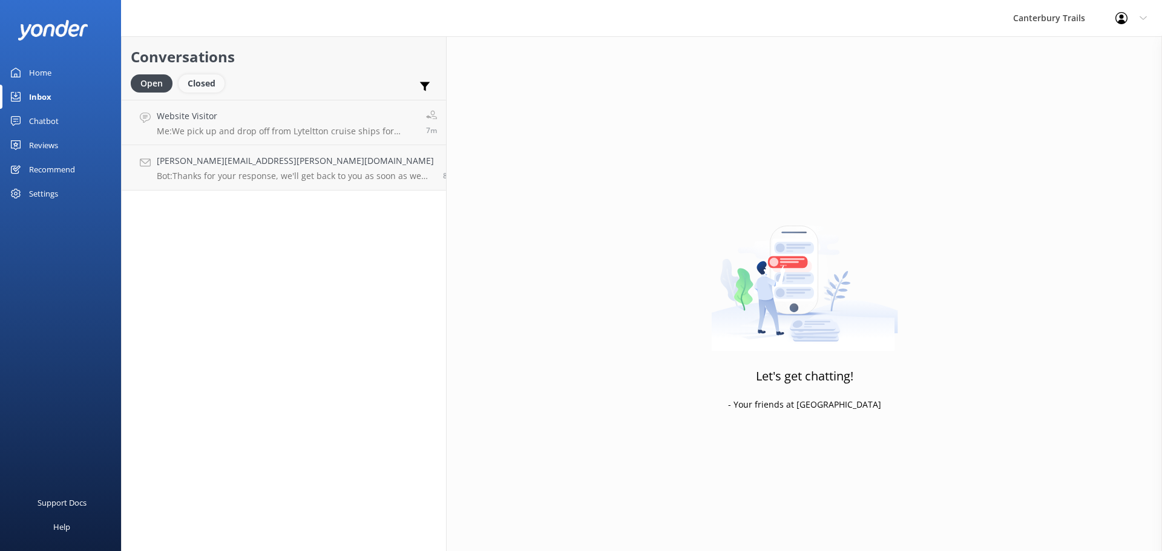
click at [199, 85] on div "Closed" at bounding box center [201, 83] width 46 height 18
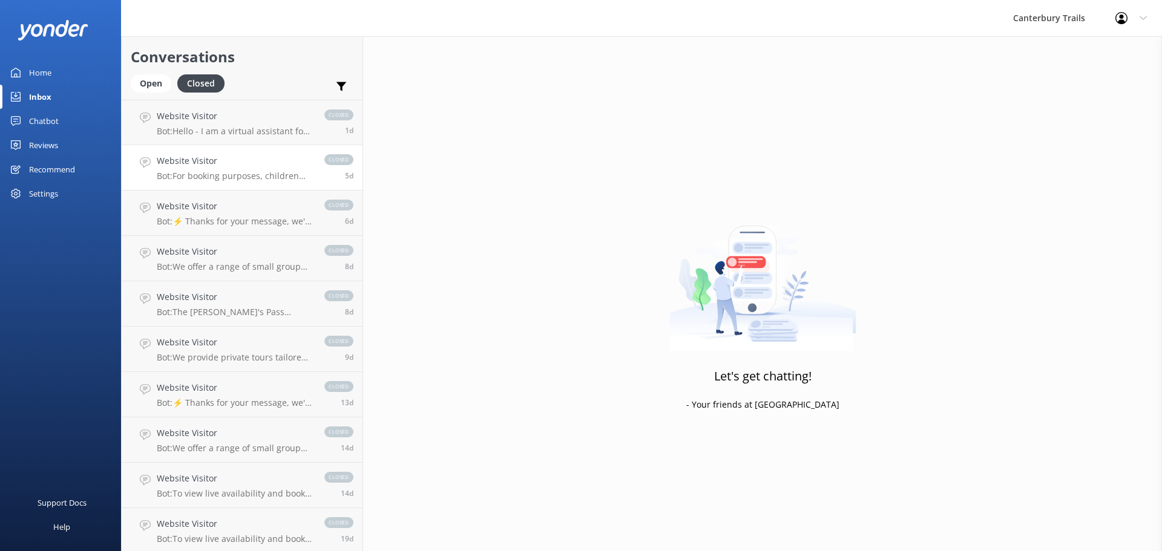
click at [201, 168] on div "Website Visitor Bot: For booking purposes, children are considered to be aged […" at bounding box center [234, 167] width 155 height 27
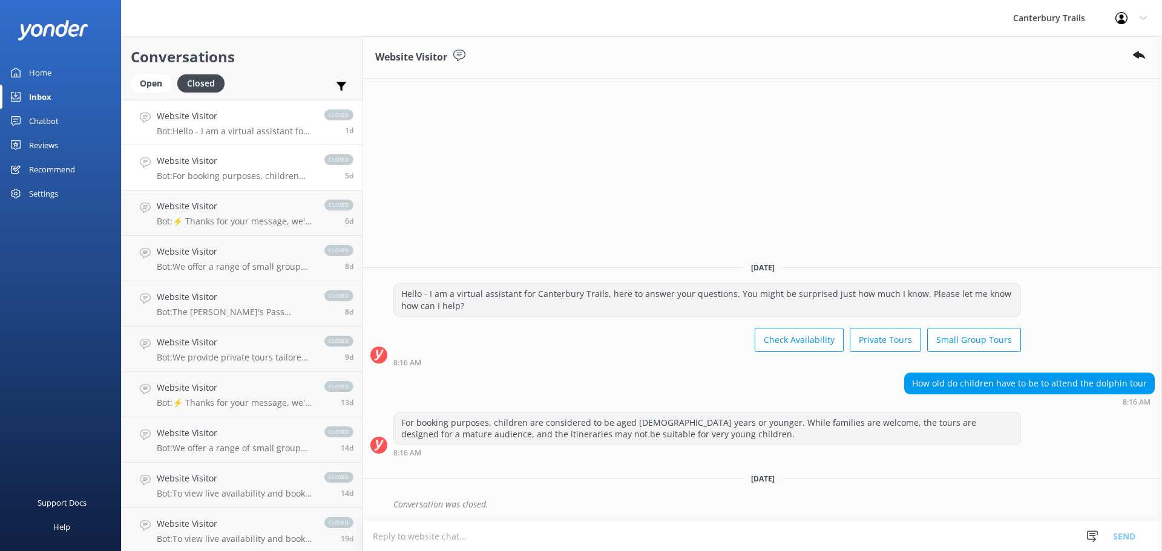
click at [194, 124] on div "Website Visitor Bot: Hello - I am a virtual assistant for Canterbury Trails, he…" at bounding box center [234, 122] width 155 height 26
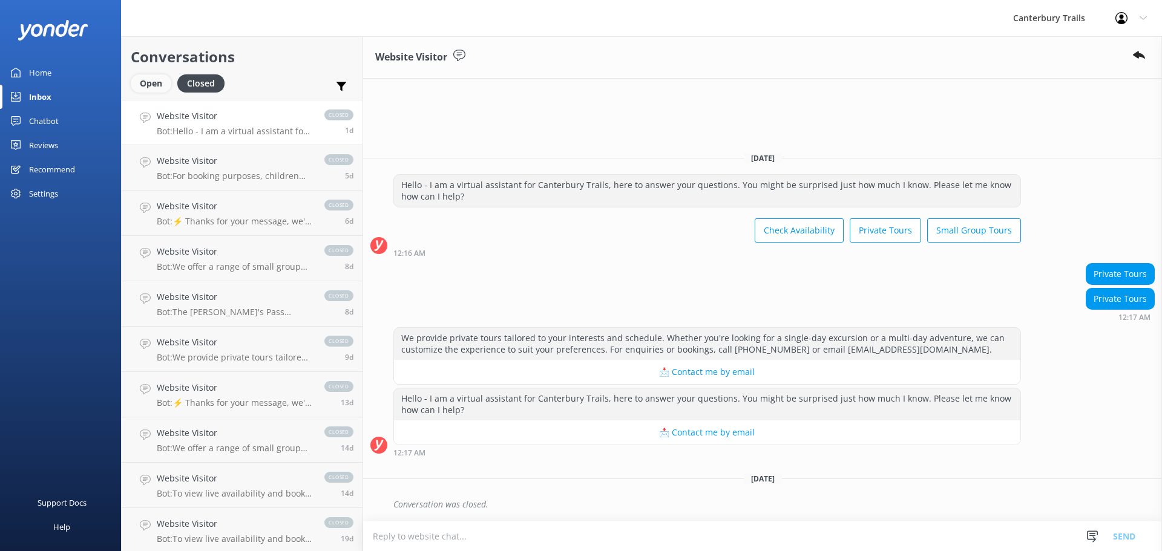
click at [155, 85] on div "Open" at bounding box center [151, 83] width 41 height 18
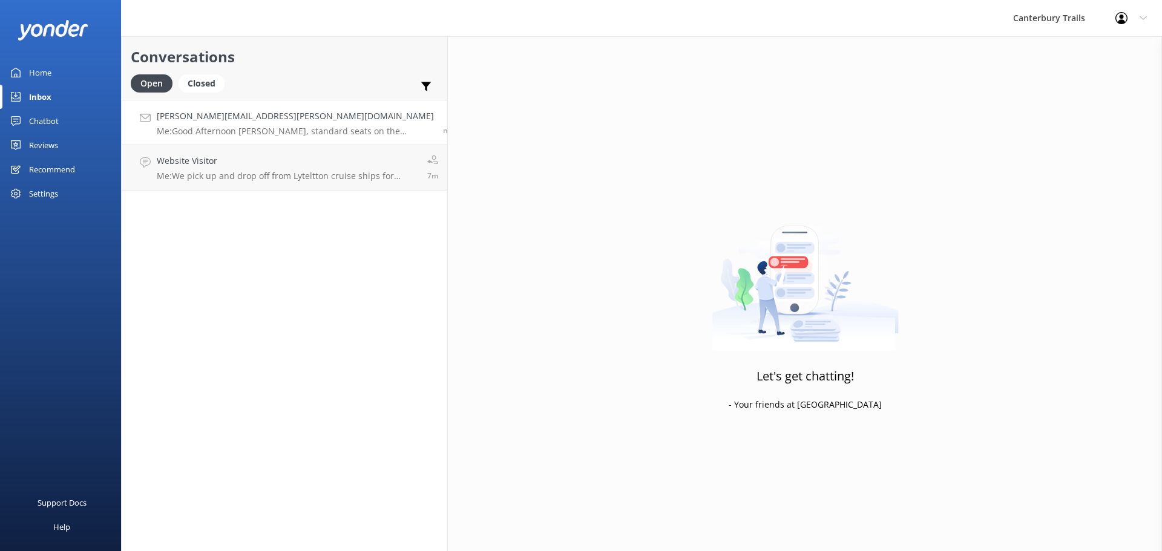
click at [260, 132] on p "Me: Good Afternoon [PERSON_NAME], standard seats on the tranzalpine train are s…" at bounding box center [295, 131] width 277 height 11
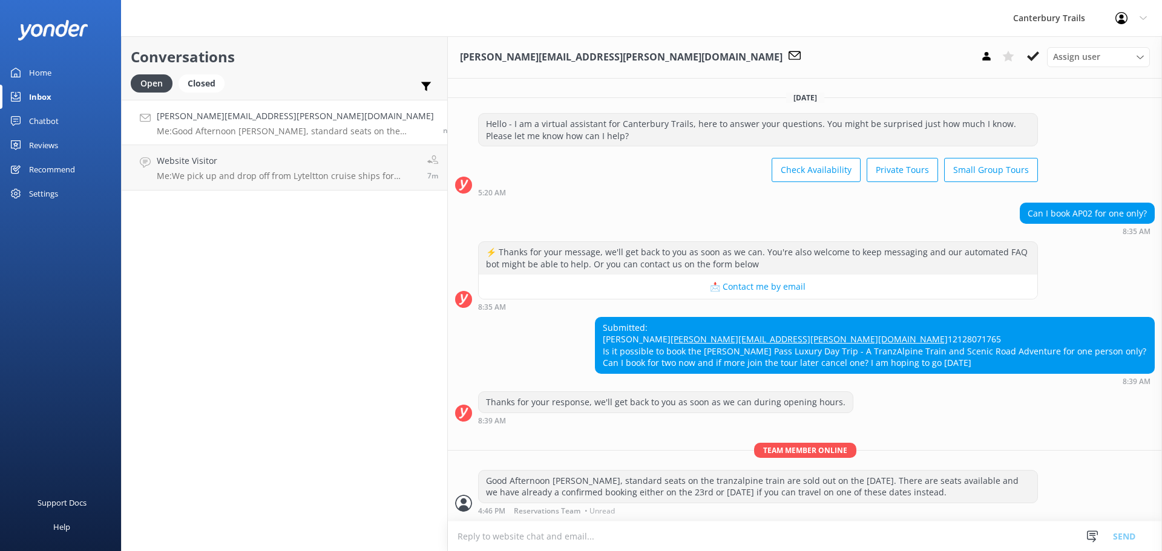
scroll to position [21, 0]
click at [251, 162] on h4 "Website Visitor" at bounding box center [287, 160] width 261 height 13
